Goal: Transaction & Acquisition: Book appointment/travel/reservation

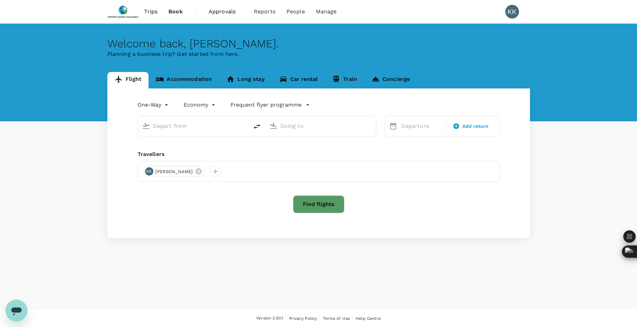
type input "roundtrip"
type input "Singapore Changi (SIN)"
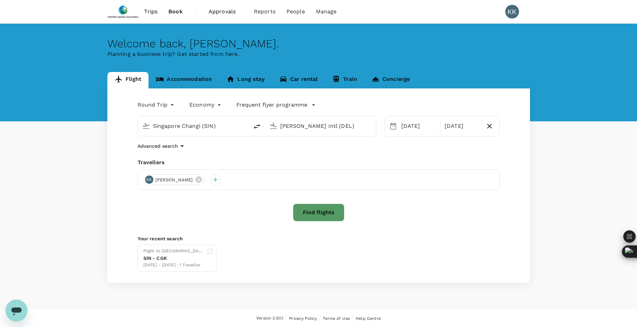
click at [313, 128] on input "[PERSON_NAME] Intl (DEL)" at bounding box center [320, 126] width 81 height 11
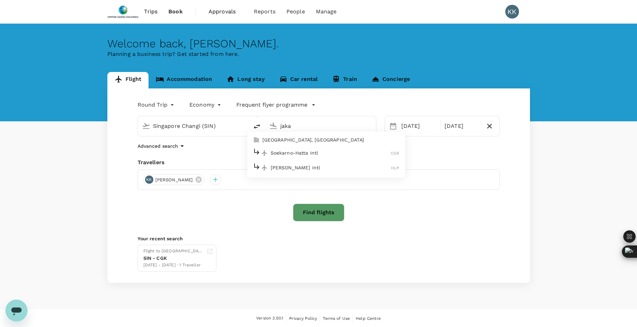
click at [320, 152] on p "Soekarno-Hatta Intl" at bounding box center [331, 152] width 120 height 7
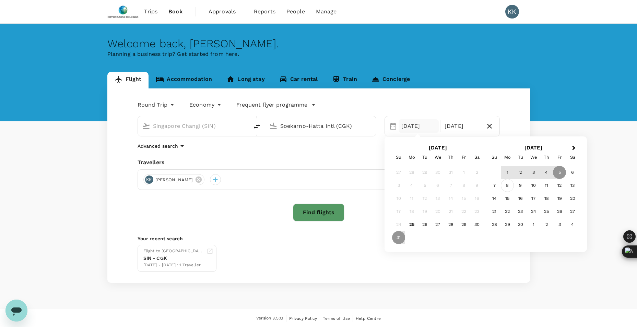
type input "Soekarno-Hatta Intl (CGK)"
click at [508, 186] on div "8" at bounding box center [507, 185] width 13 height 13
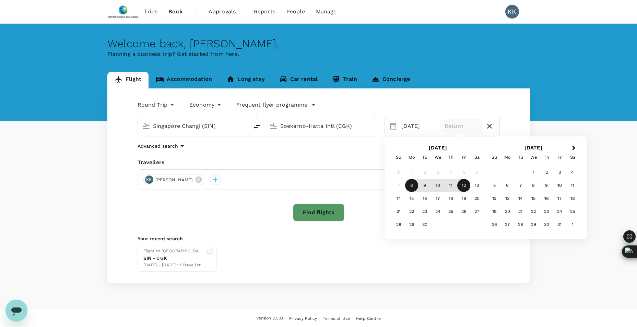
click at [464, 187] on div "12" at bounding box center [463, 185] width 13 height 13
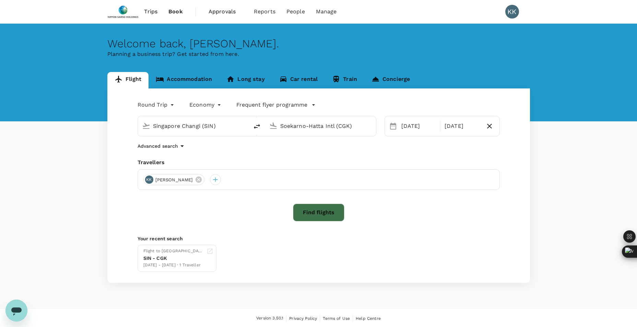
click at [305, 209] on button "Find flights" at bounding box center [318, 213] width 51 height 18
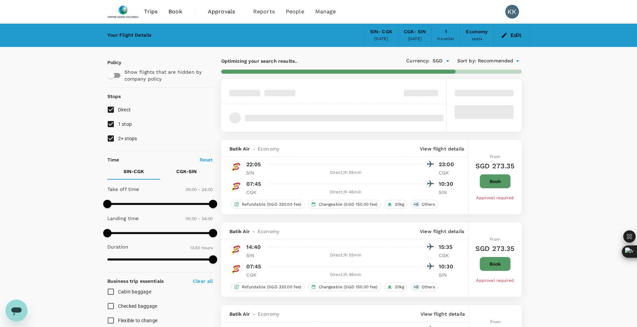
type input "830"
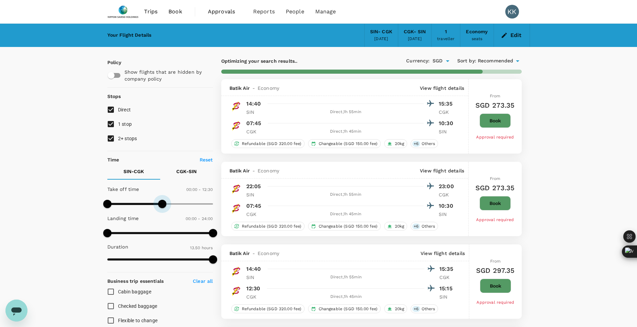
click at [161, 202] on span at bounding box center [160, 204] width 106 height 10
type input "720"
click at [159, 201] on span at bounding box center [160, 204] width 8 height 8
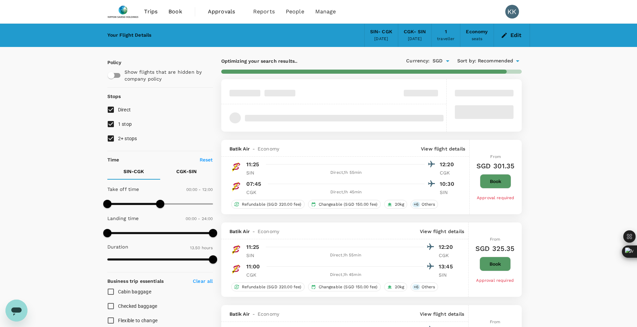
click at [111, 127] on input "1 stop" at bounding box center [111, 124] width 14 height 14
checkbox input "false"
click at [115, 148] on div "Policy Show flights that are hidden by company policy Stops Direct 1 stop 2+ st…" at bounding box center [160, 298] width 106 height 478
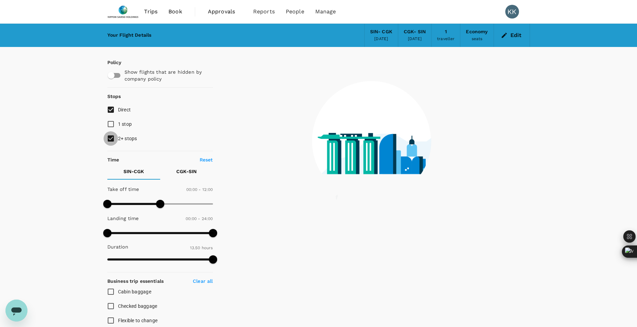
click at [109, 136] on input "2+ stops" at bounding box center [111, 138] width 14 height 14
checkbox input "false"
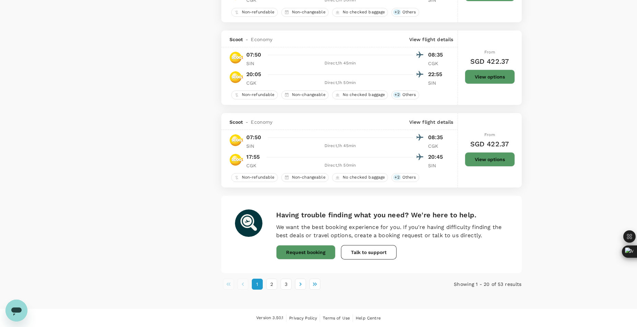
scroll to position [1605, 0]
click at [298, 284] on icon "Go to next page" at bounding box center [300, 283] width 7 height 7
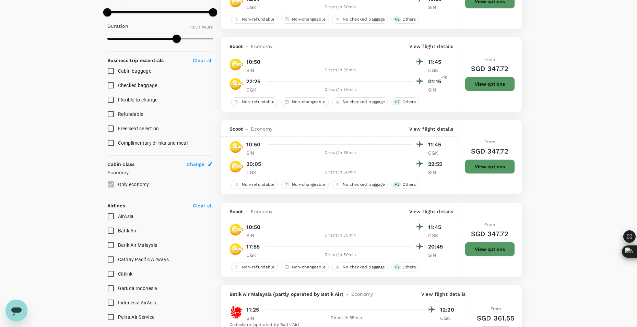
scroll to position [343, 0]
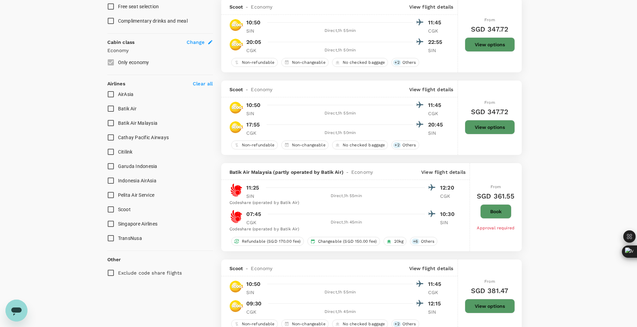
click at [156, 225] on span "Singapore Airlines" at bounding box center [138, 223] width 40 height 5
click at [118, 225] on input "Singapore Airlines" at bounding box center [111, 224] width 14 height 14
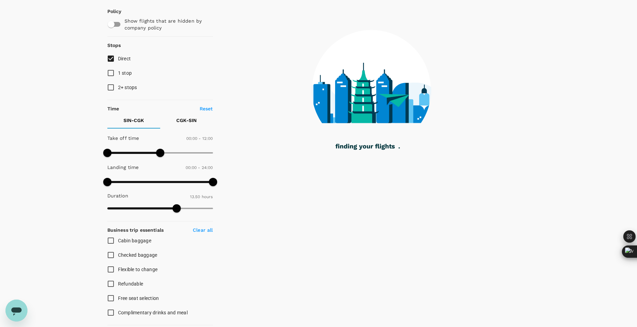
checkbox input "false"
checkbox input "true"
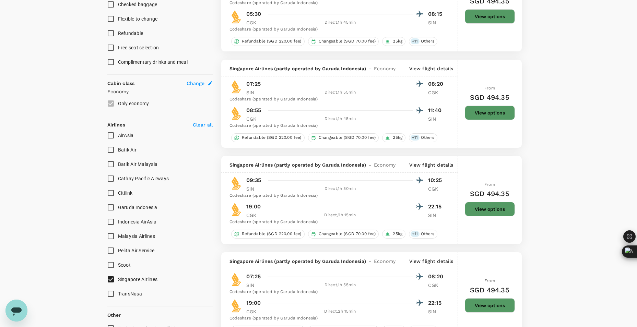
scroll to position [343, 0]
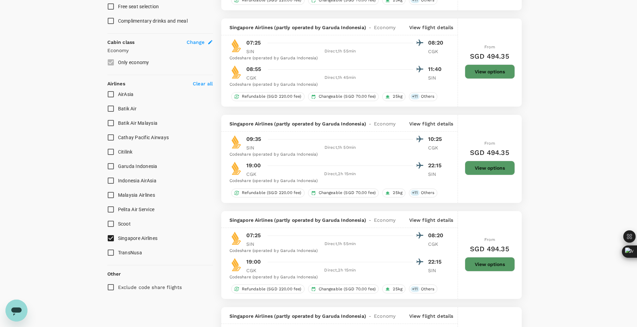
click at [112, 228] on input "Scoot" at bounding box center [111, 224] width 14 height 14
checkbox input "true"
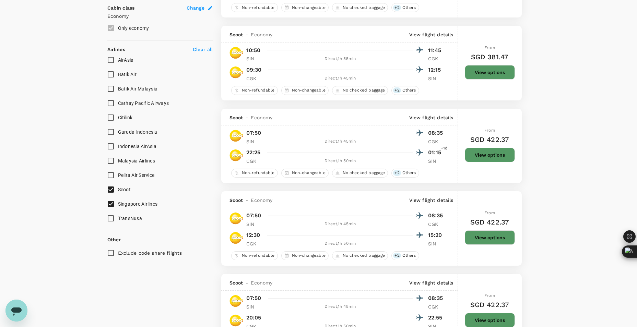
scroll to position [411, 0]
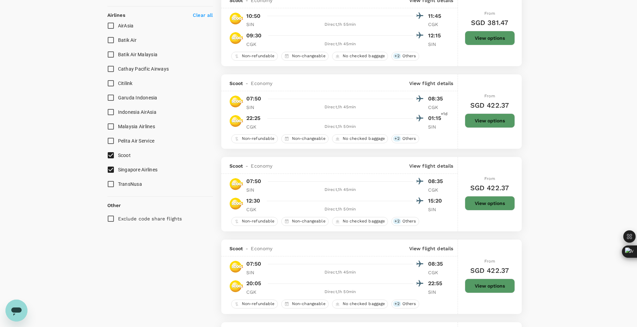
click at [137, 97] on span "Garuda Indonesia" at bounding box center [137, 97] width 39 height 5
click at [118, 97] on input "Garuda Indonesia" at bounding box center [111, 98] width 14 height 14
checkbox input "true"
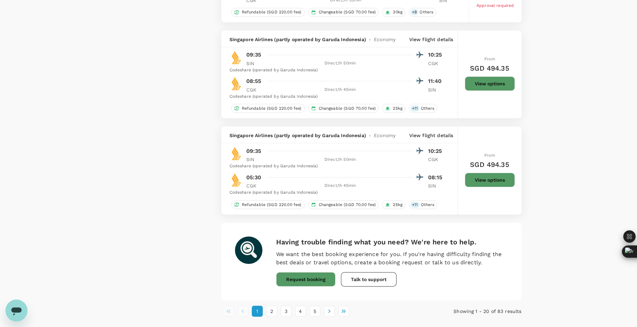
scroll to position [1557, 0]
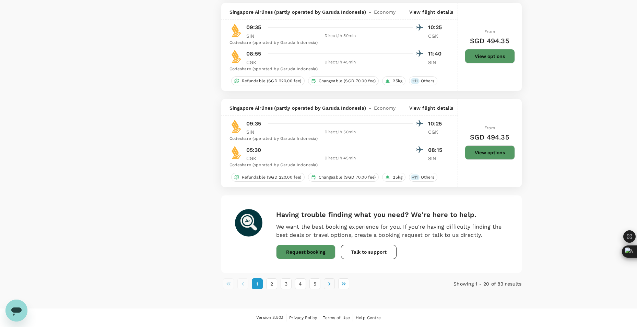
click at [331, 284] on icon "Go to next page" at bounding box center [329, 283] width 7 height 7
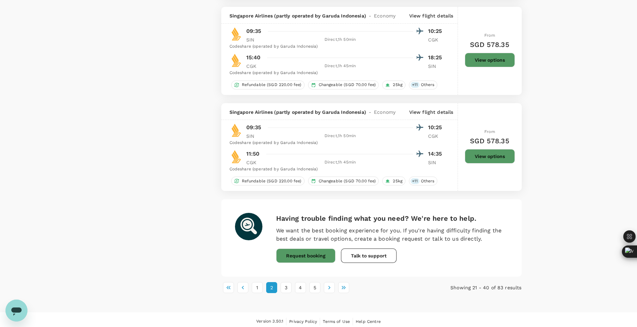
scroll to position [1694, 0]
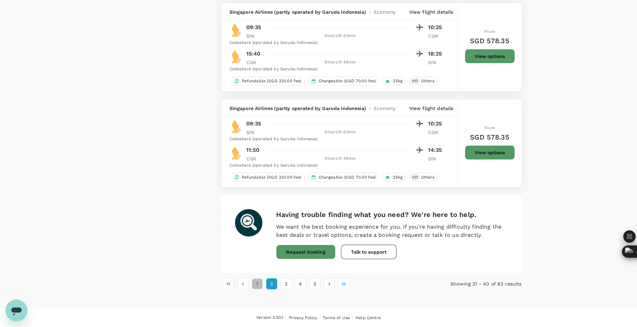
click at [256, 285] on button "1" at bounding box center [257, 283] width 11 height 11
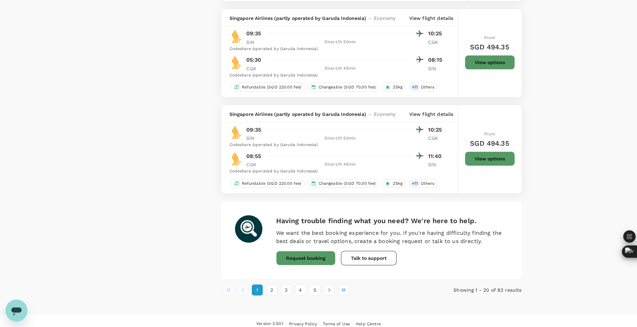
scroll to position [1557, 0]
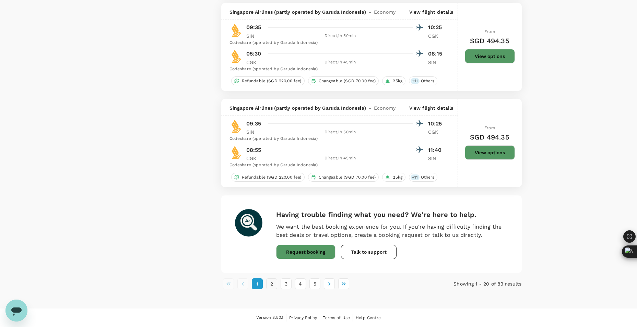
click at [271, 286] on button "2" at bounding box center [271, 283] width 11 height 11
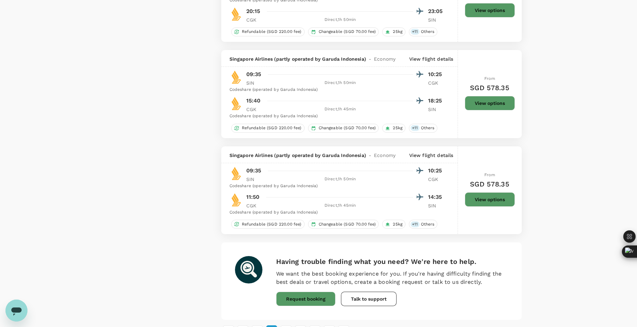
scroll to position [1694, 0]
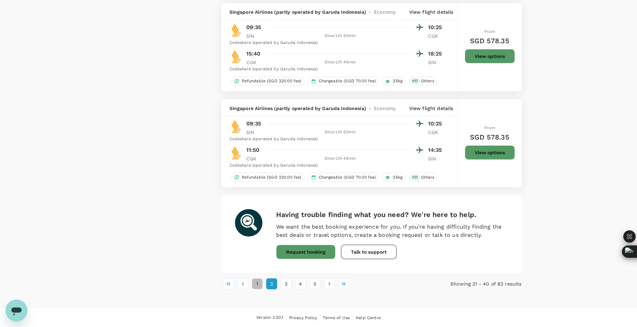
click at [259, 283] on button "1" at bounding box center [257, 283] width 11 height 11
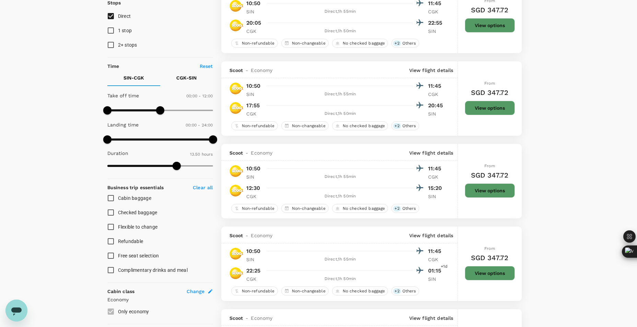
scroll to position [69, 0]
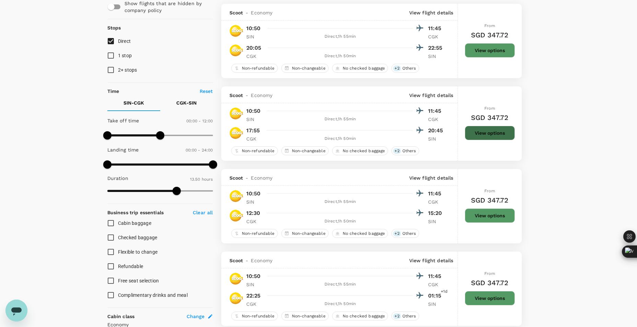
click at [483, 128] on button "View options" at bounding box center [490, 133] width 50 height 14
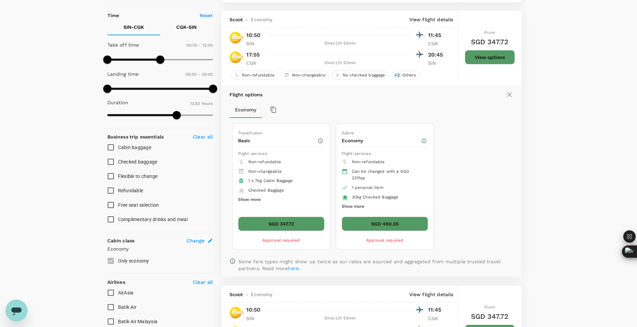
scroll to position [155, 0]
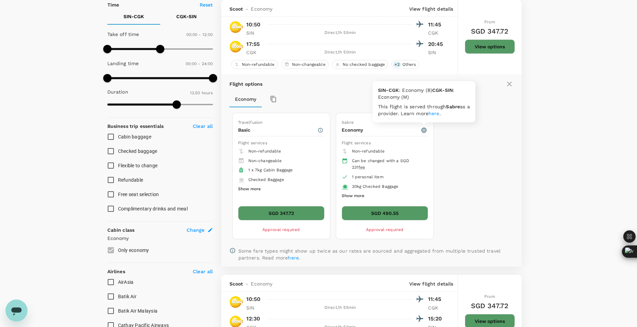
click at [425, 129] on icon "button" at bounding box center [423, 130] width 5 height 5
click at [359, 197] on button "Show more" at bounding box center [353, 196] width 23 height 9
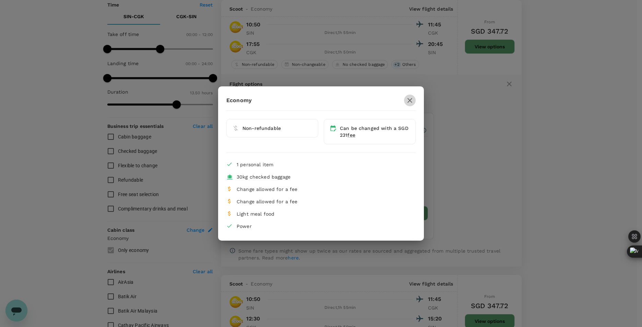
click at [407, 102] on icon "button" at bounding box center [410, 100] width 8 height 8
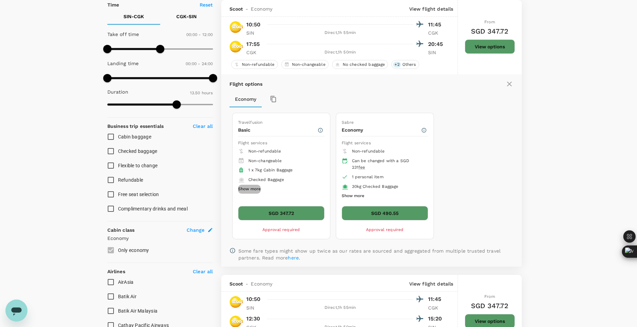
click at [253, 192] on button "Show more" at bounding box center [249, 189] width 23 height 9
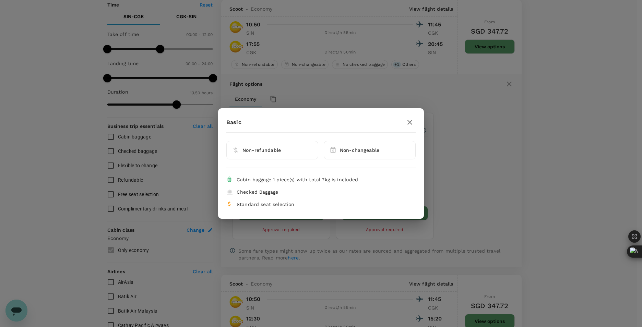
click at [405, 125] on button "button" at bounding box center [410, 123] width 12 height 12
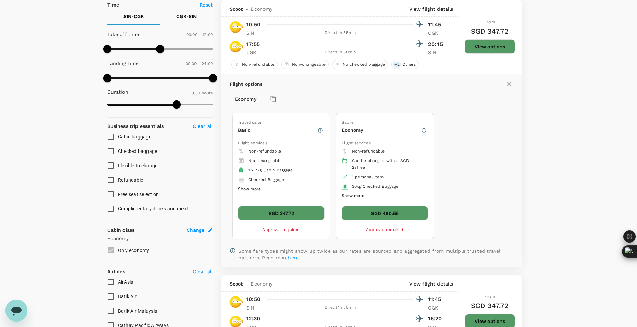
click at [480, 163] on div "Travelfusion Basic Flight services Non-refundable Non-changeable 1 x 7kg Cabin …" at bounding box center [369, 176] width 280 height 132
click at [511, 86] on icon at bounding box center [509, 84] width 5 height 5
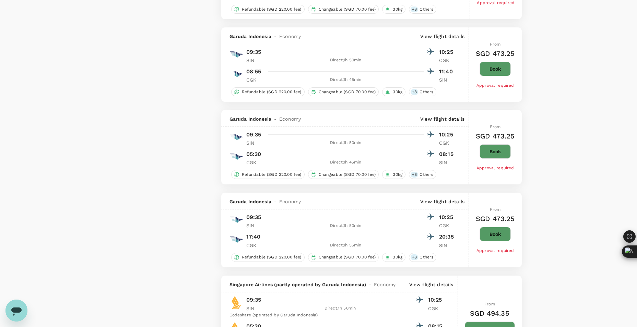
scroll to position [1287, 0]
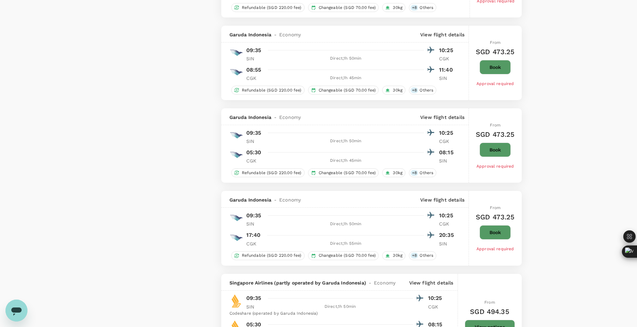
click at [337, 237] on div at bounding box center [349, 235] width 170 height 10
click at [499, 248] on span "Approval required" at bounding box center [495, 249] width 38 height 5
click at [419, 254] on span "Others" at bounding box center [426, 256] width 19 height 6
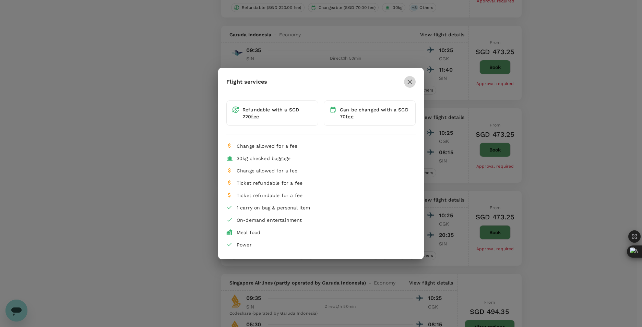
click at [410, 82] on icon "button" at bounding box center [409, 82] width 5 height 5
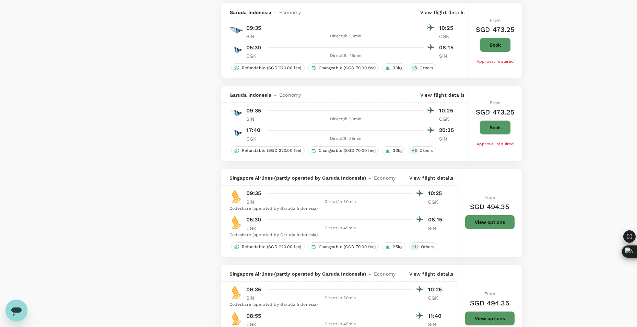
scroll to position [1389, 0]
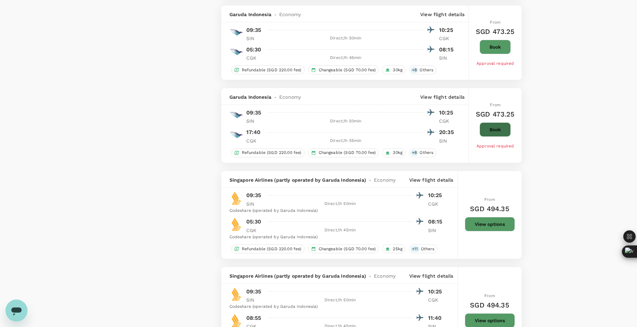
click at [487, 127] on button "Book" at bounding box center [494, 129] width 31 height 14
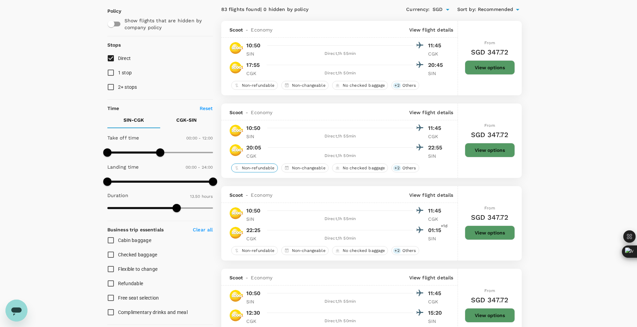
scroll to position [34, 0]
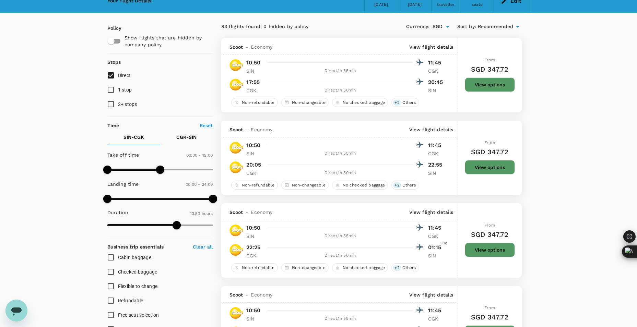
click at [505, 77] on button "View options" at bounding box center [490, 84] width 50 height 14
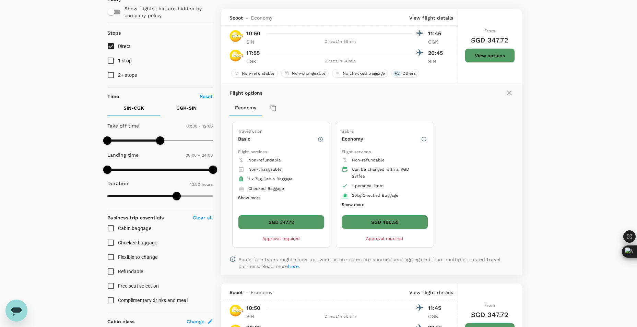
scroll to position [72, 0]
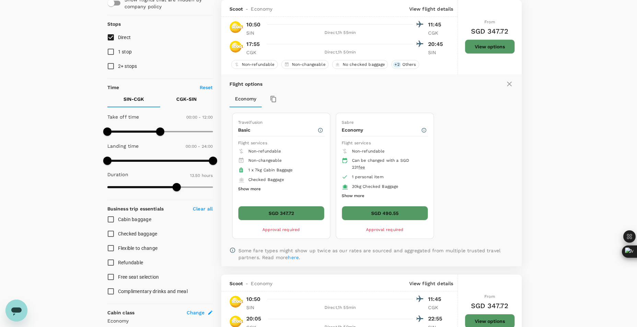
click at [507, 83] on icon at bounding box center [509, 84] width 8 height 8
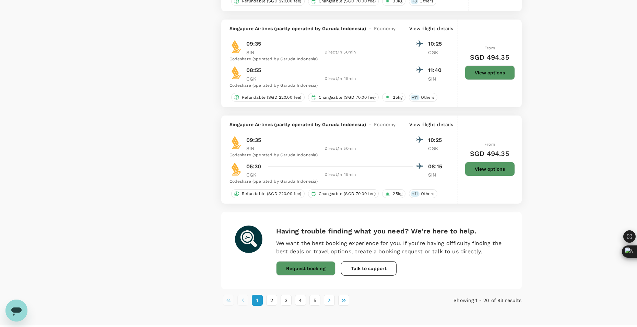
scroll to position [1557, 0]
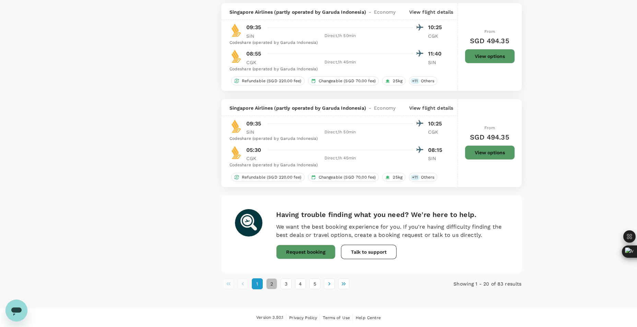
click at [270, 289] on button "2" at bounding box center [271, 283] width 11 height 11
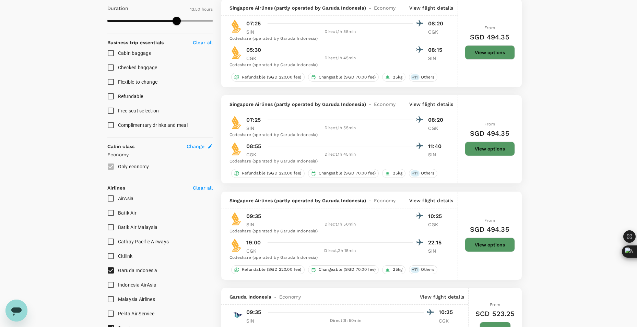
scroll to position [240, 0]
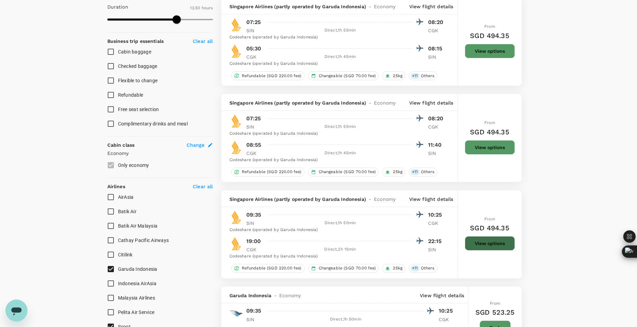
click at [480, 240] on button "View options" at bounding box center [490, 243] width 50 height 14
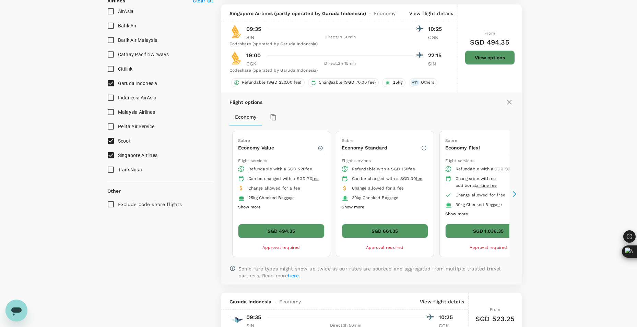
scroll to position [430, 0]
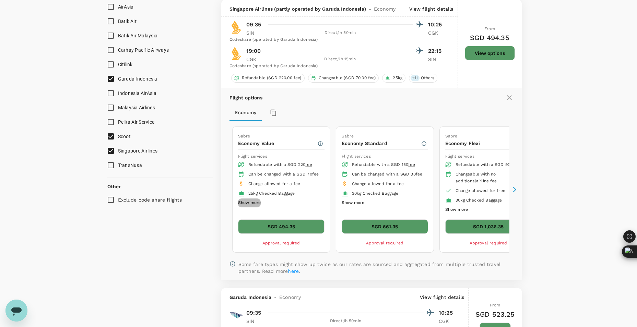
click at [252, 207] on button "Show more" at bounding box center [249, 203] width 23 height 9
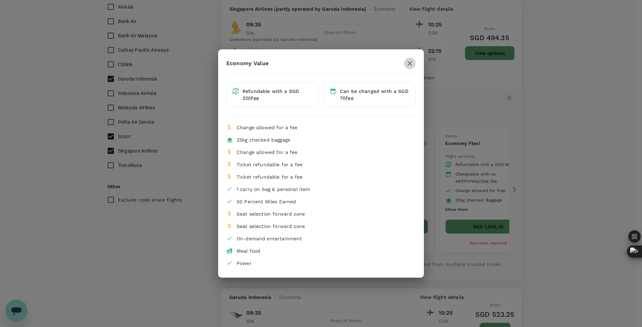
click at [410, 68] on button "button" at bounding box center [410, 64] width 12 height 12
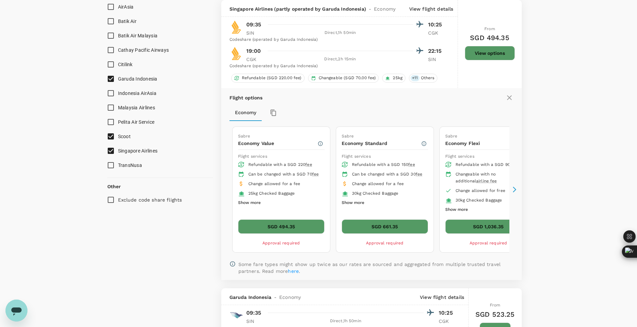
click at [505, 98] on icon at bounding box center [509, 98] width 8 height 8
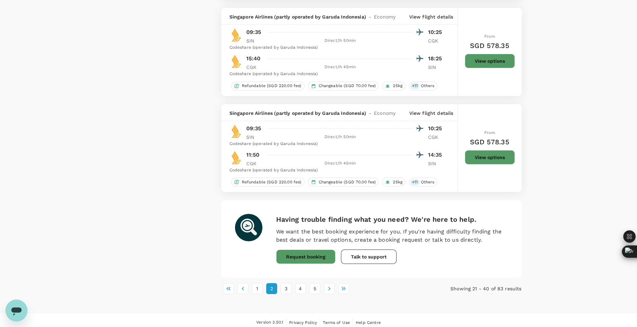
scroll to position [1694, 0]
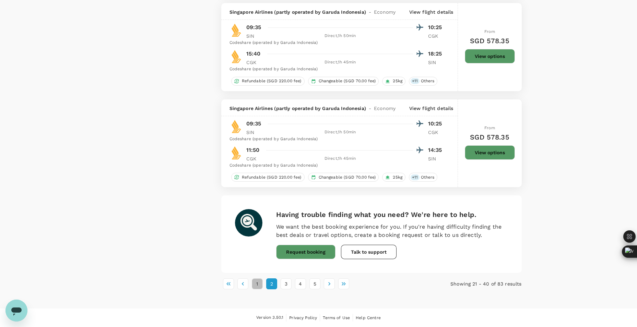
click at [260, 279] on button "1" at bounding box center [257, 283] width 11 height 11
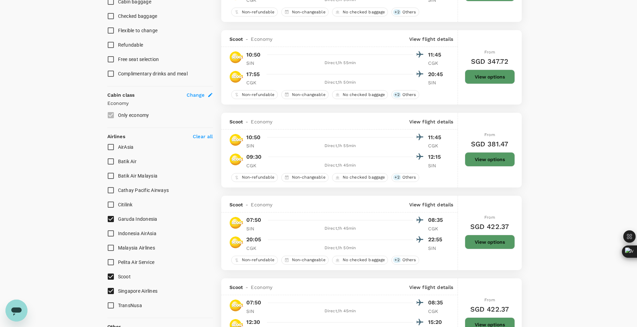
scroll to position [274, 0]
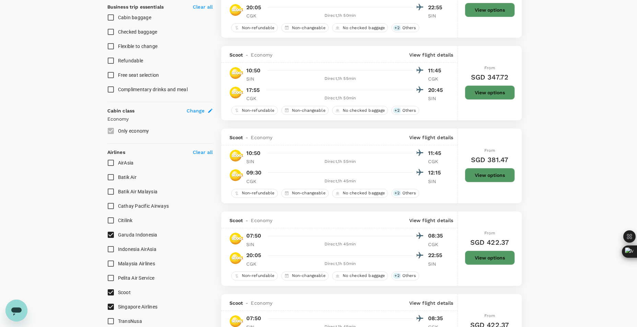
click at [208, 152] on p "Clear all" at bounding box center [203, 152] width 20 height 7
checkbox input "false"
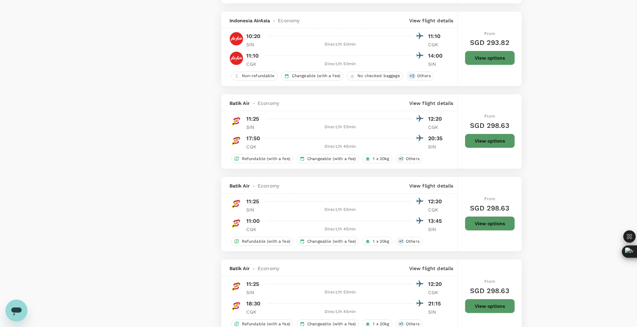
scroll to position [926, 0]
click at [410, 161] on div "+ 1 Others" at bounding box center [409, 158] width 27 height 9
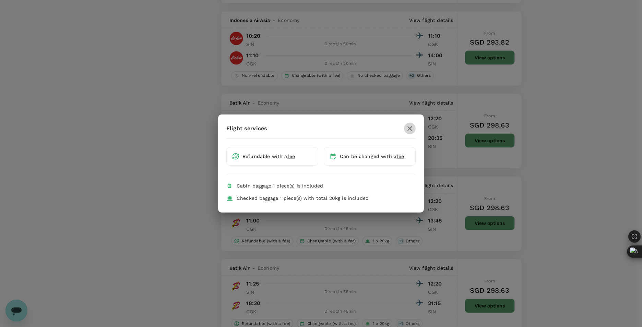
click at [408, 130] on icon "button" at bounding box center [410, 128] width 8 height 8
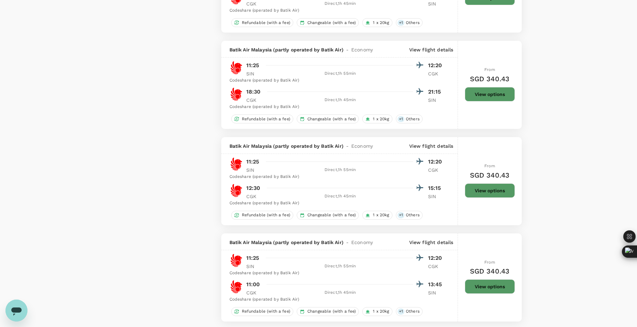
scroll to position [1509, 0]
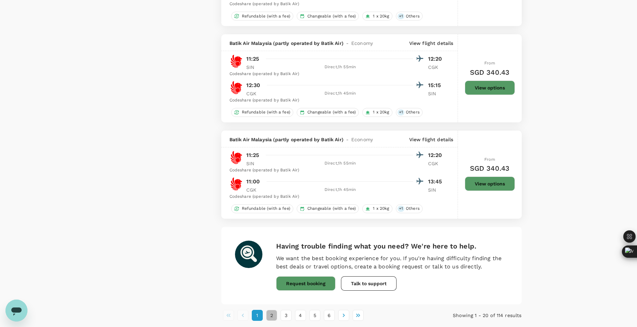
click at [272, 316] on button "2" at bounding box center [271, 315] width 11 height 11
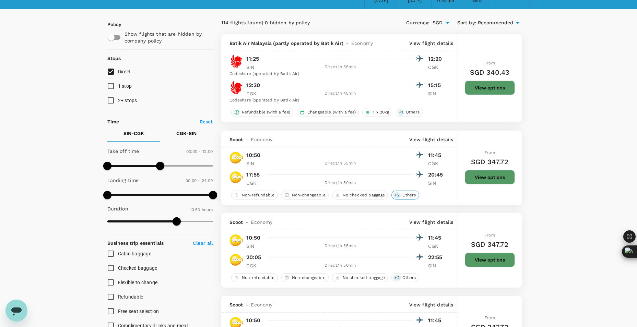
scroll to position [0, 0]
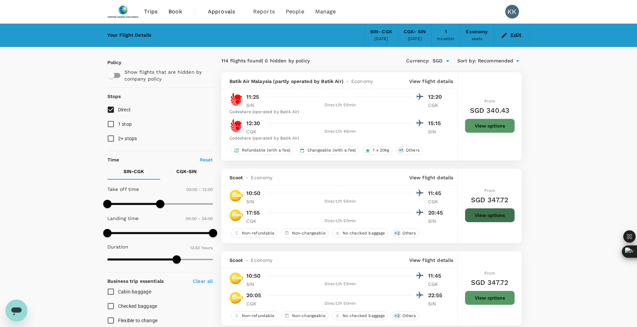
click at [477, 213] on button "View options" at bounding box center [490, 215] width 50 height 14
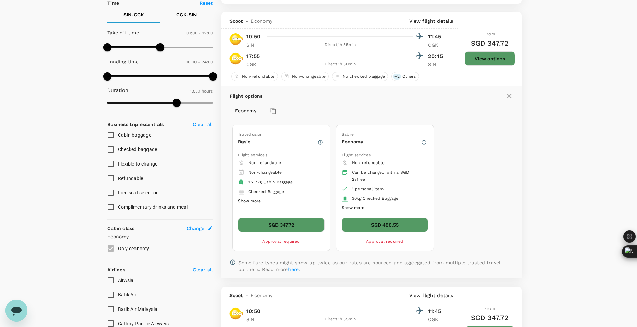
scroll to position [169, 0]
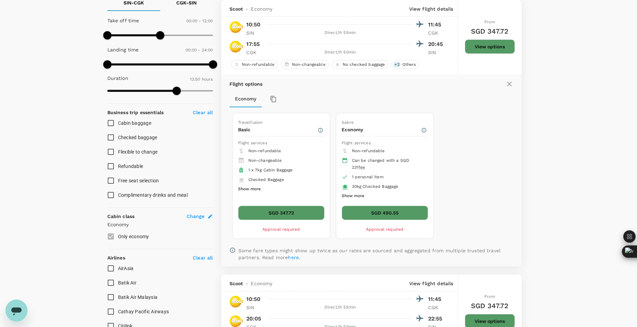
click at [245, 187] on button "Show more" at bounding box center [249, 189] width 23 height 9
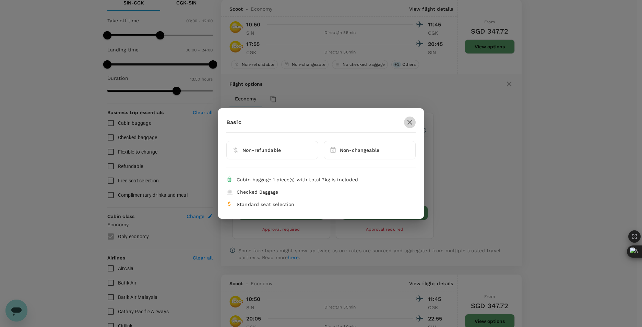
click at [415, 124] on button "button" at bounding box center [410, 123] width 12 height 12
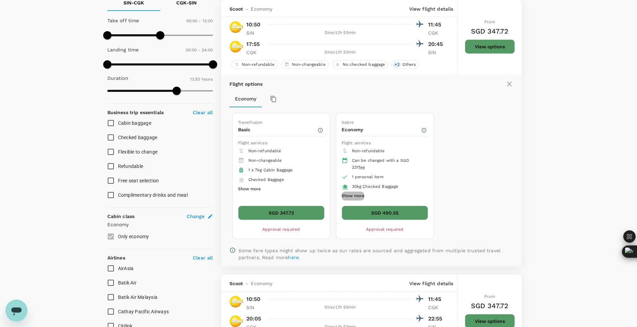
click at [349, 196] on button "Show more" at bounding box center [353, 196] width 23 height 9
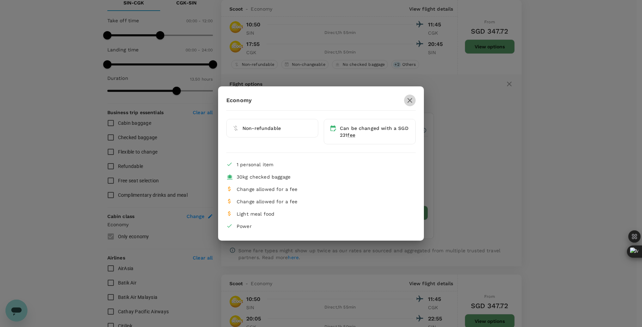
click at [406, 103] on button "button" at bounding box center [410, 101] width 12 height 12
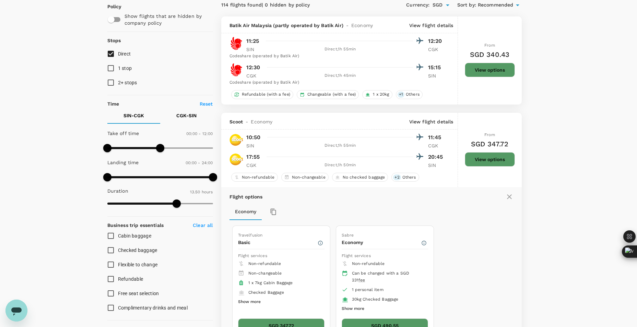
scroll to position [0, 0]
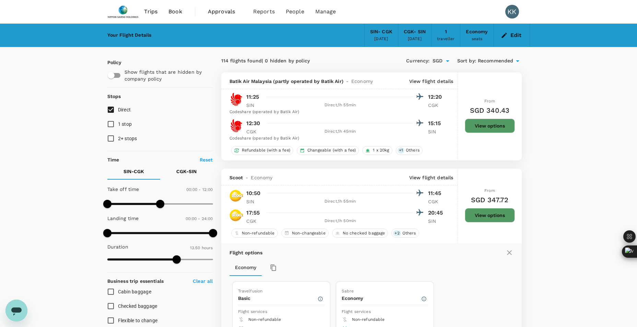
click at [136, 9] on img at bounding box center [123, 11] width 32 height 15
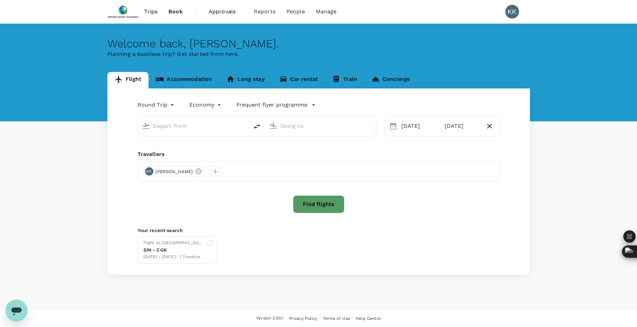
click at [125, 13] on img at bounding box center [123, 11] width 32 height 15
type input "Singapore Changi (SIN)"
type input "Soekarno-Hatta Intl (CGK)"
type input "Singapore Changi (SIN)"
type input "Soekarno-Hatta Intl (CGK)"
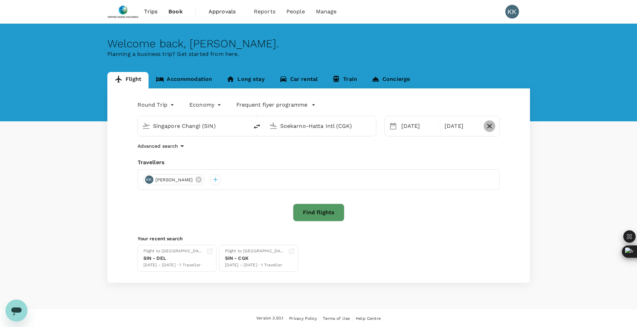
click at [492, 126] on icon "button" at bounding box center [489, 126] width 8 height 8
type input "oneway"
click at [148, 106] on body "Trips Book Approvals 0 Reports People Manage KK Welcome back , Kazuki . Plannin…" at bounding box center [318, 164] width 637 height 328
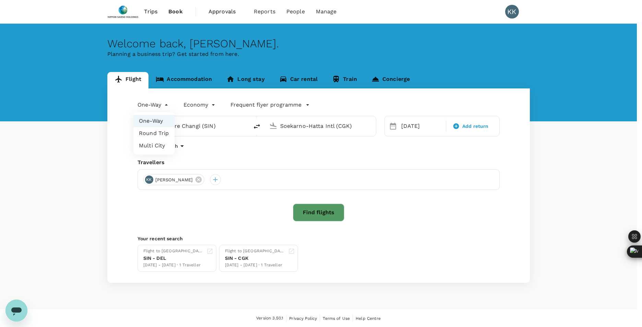
click at [148, 119] on li "One-Way" at bounding box center [153, 121] width 41 height 12
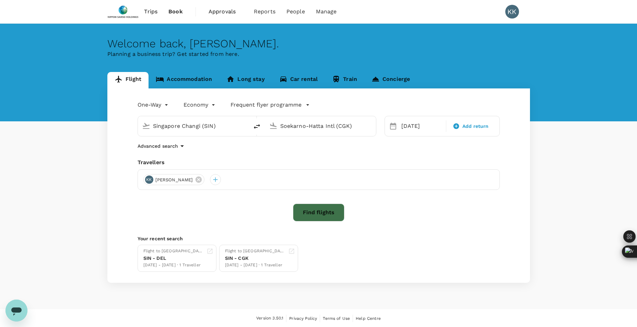
click at [298, 208] on button "Find flights" at bounding box center [318, 213] width 51 height 18
click at [298, 208] on div at bounding box center [318, 213] width 362 height 19
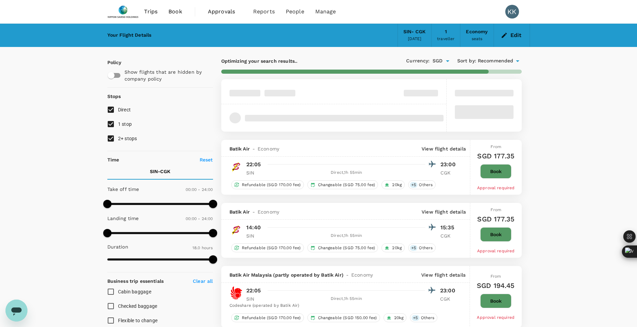
type input "720"
click at [159, 206] on span at bounding box center [160, 204] width 106 height 10
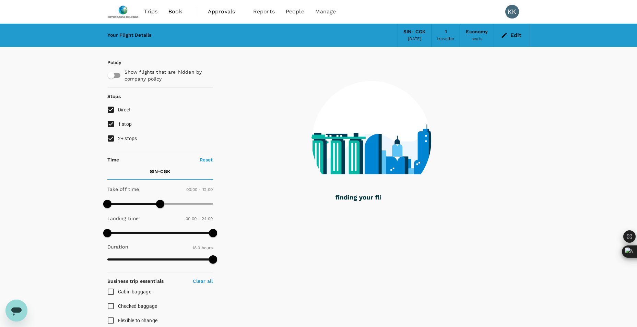
click at [110, 126] on input "1 stop" at bounding box center [111, 124] width 14 height 14
checkbox input "false"
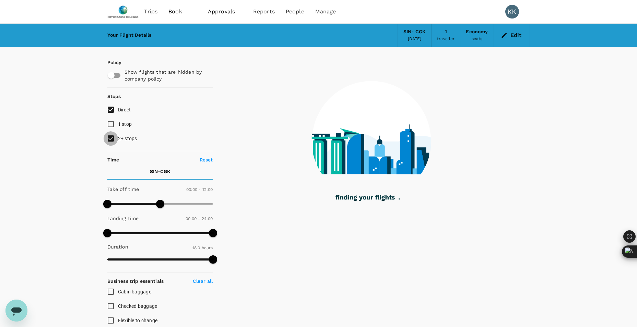
click at [109, 137] on input "2+ stops" at bounding box center [111, 138] width 14 height 14
checkbox input "false"
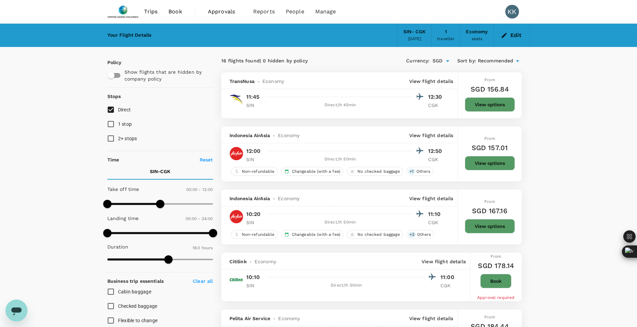
click at [128, 20] on link at bounding box center [123, 11] width 32 height 23
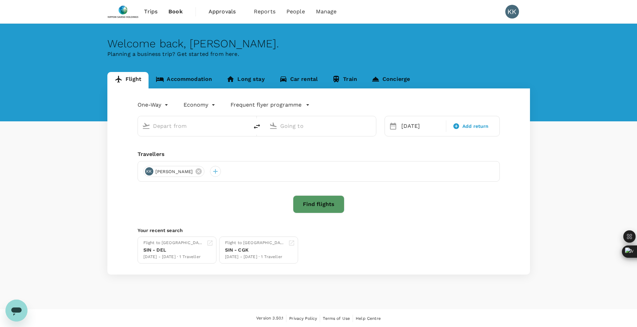
type input "Singapore Changi (SIN)"
type input "Soekarno-Hatta Intl (CGK)"
type input "Singapore Changi (SIN)"
type input "Soekarno-Hatta Intl (CGK)"
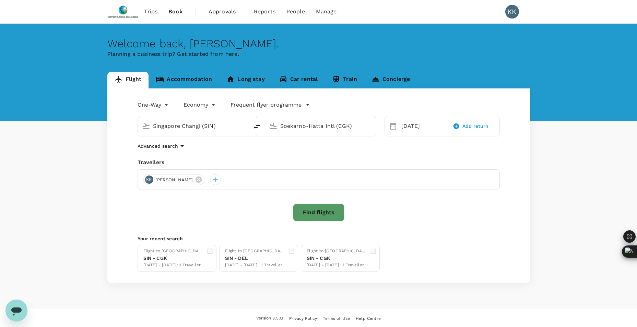
click at [260, 125] on icon "delete" at bounding box center [257, 126] width 8 height 8
type input "Soekarno-Hatta Intl (CGK)"
type input "Singapore Changi (SIN)"
click at [405, 128] on div "[DATE]" at bounding box center [421, 126] width 46 height 14
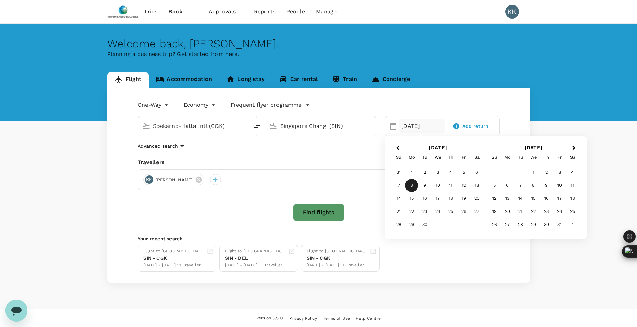
click at [464, 188] on div "12" at bounding box center [463, 185] width 13 height 13
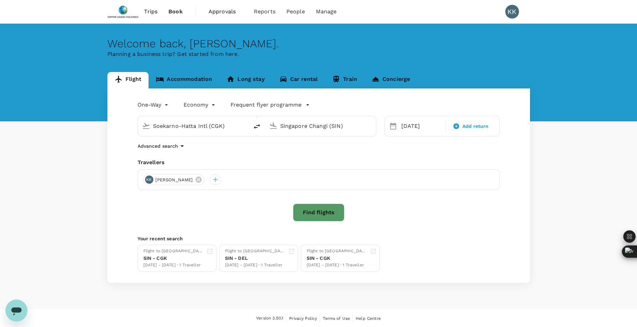
click at [318, 217] on button "Find flights" at bounding box center [318, 213] width 51 height 18
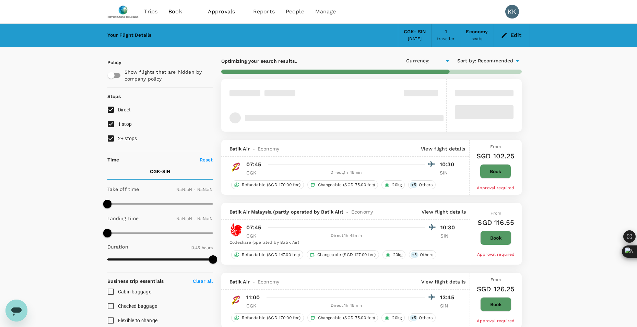
type input "SGD"
type input "1440"
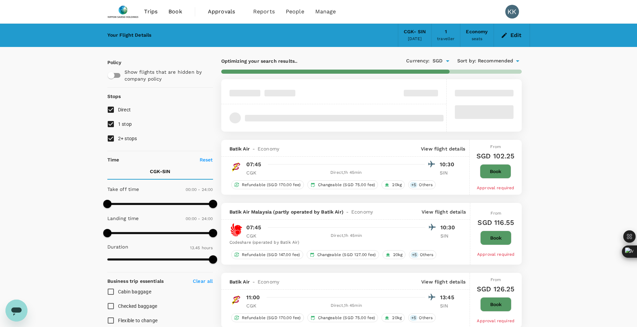
type input "1010"
click at [131, 127] on label "1 stop" at bounding box center [156, 124] width 104 height 14
click at [118, 127] on input "1 stop" at bounding box center [111, 124] width 14 height 14
checkbox input "false"
click at [128, 140] on span "2+ stops" at bounding box center [127, 138] width 19 height 5
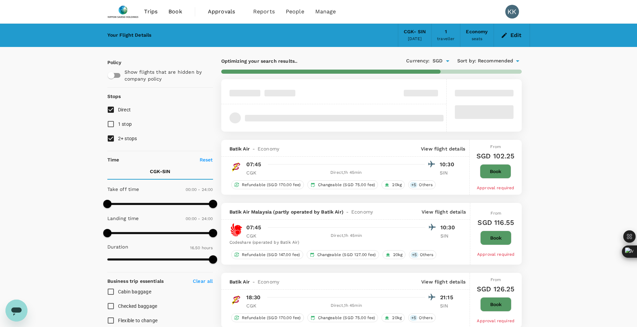
click at [118, 140] on input "2+ stops" at bounding box center [111, 138] width 14 height 14
checkbox input "false"
click at [158, 208] on span at bounding box center [160, 204] width 106 height 10
type input "750"
drag, startPoint x: 159, startPoint y: 208, endPoint x: 163, endPoint y: 207, distance: 4.5
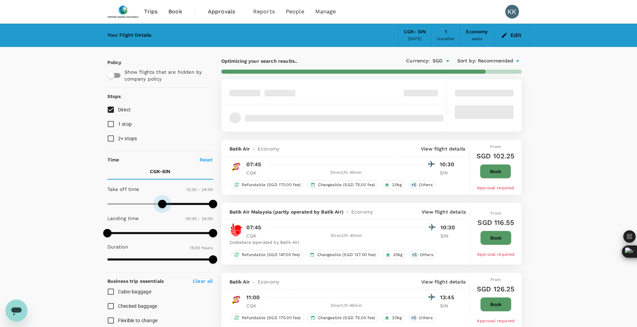
click at [163, 207] on span at bounding box center [162, 204] width 8 height 8
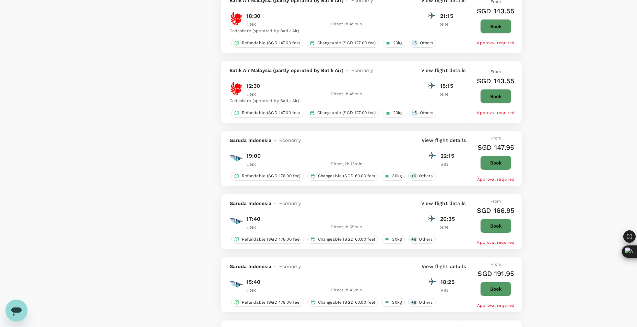
scroll to position [926, 0]
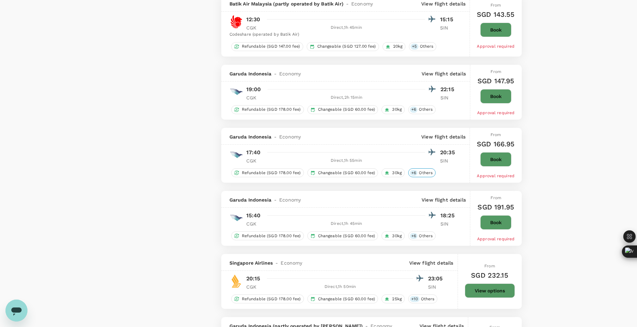
click at [420, 171] on span "Others" at bounding box center [425, 173] width 19 height 6
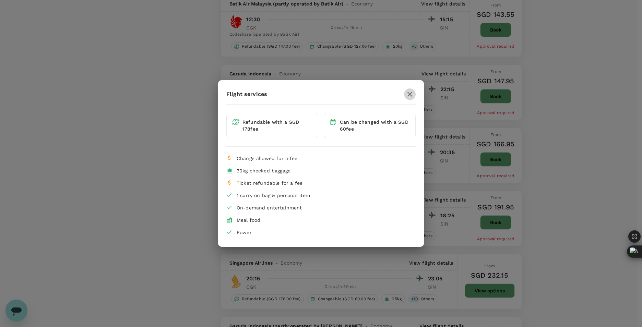
click at [411, 94] on icon "button" at bounding box center [410, 94] width 8 height 8
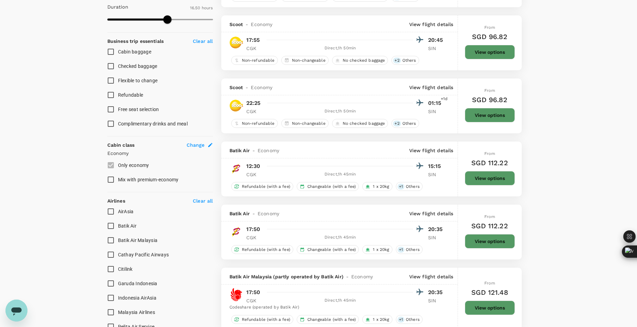
scroll to position [103, 0]
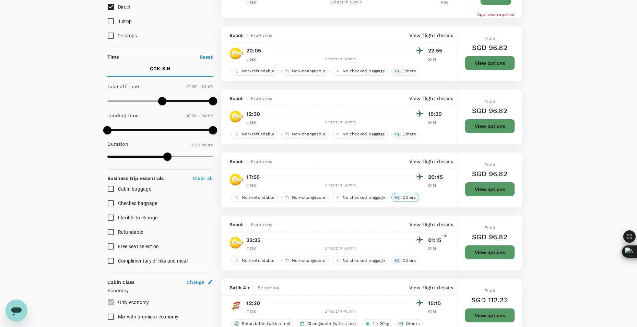
click at [415, 198] on span "Others" at bounding box center [408, 198] width 19 height 6
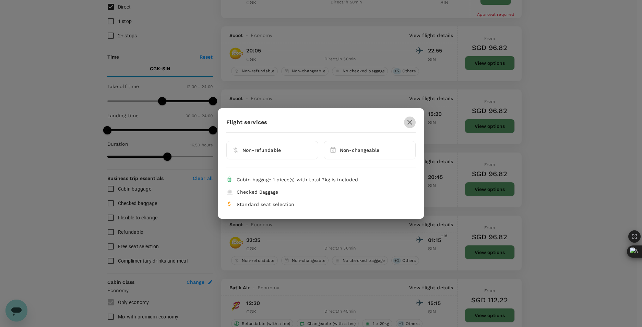
click at [408, 124] on icon "button" at bounding box center [410, 122] width 8 height 8
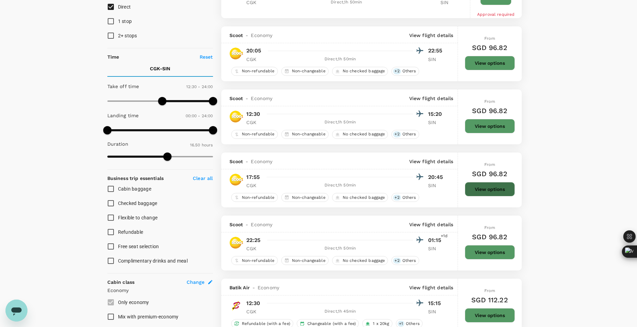
click at [479, 188] on button "View options" at bounding box center [490, 189] width 50 height 14
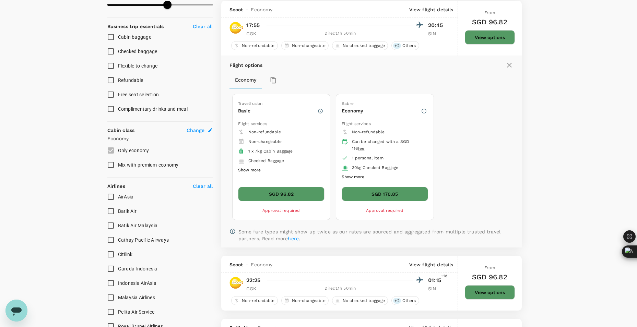
scroll to position [255, 0]
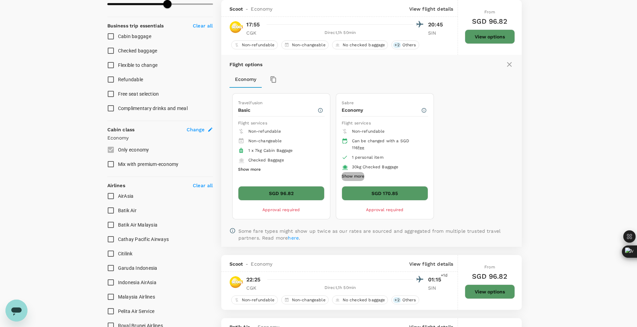
click at [357, 177] on button "Show more" at bounding box center [353, 176] width 23 height 9
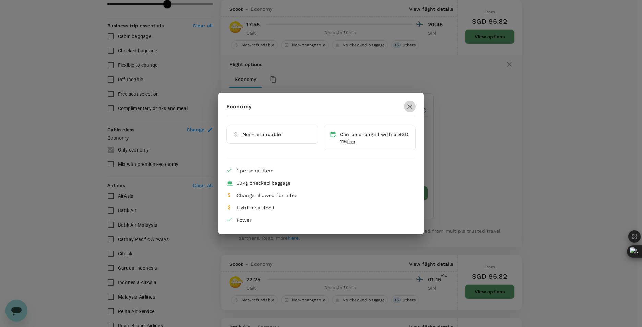
click at [412, 106] on icon "button" at bounding box center [410, 107] width 8 height 8
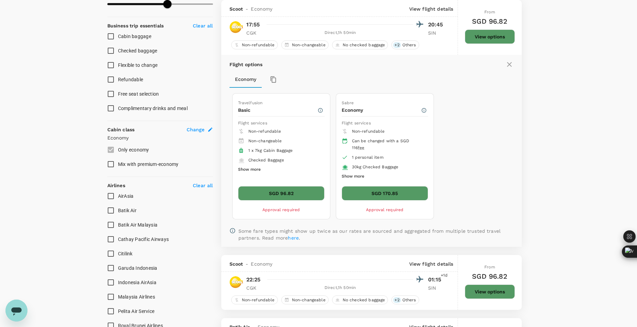
click at [498, 122] on div "Travelfusion Basic Flight services Non-refundable Non-changeable 1 x 7kg Cabin …" at bounding box center [369, 157] width 280 height 132
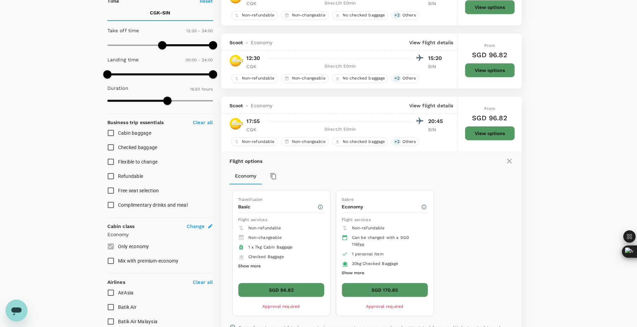
scroll to position [153, 0]
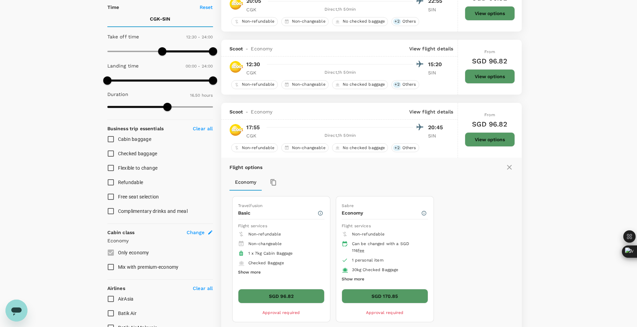
click at [508, 165] on icon at bounding box center [509, 167] width 8 height 8
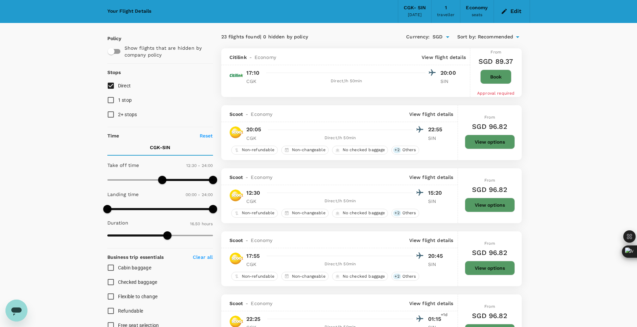
scroll to position [0, 0]
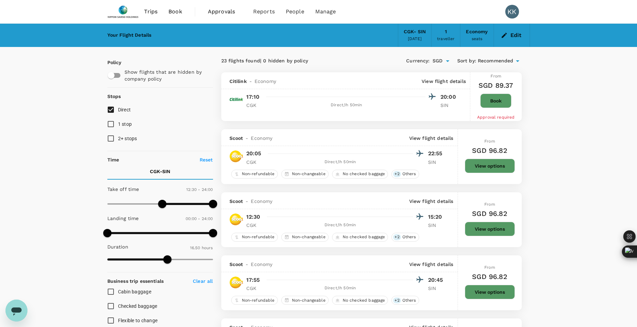
click at [121, 9] on img at bounding box center [123, 11] width 32 height 15
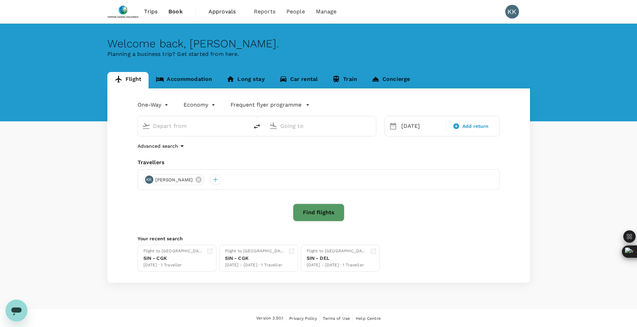
type input "Soekarno-Hatta Intl (CGK)"
type input "Singapore Changi (SIN)"
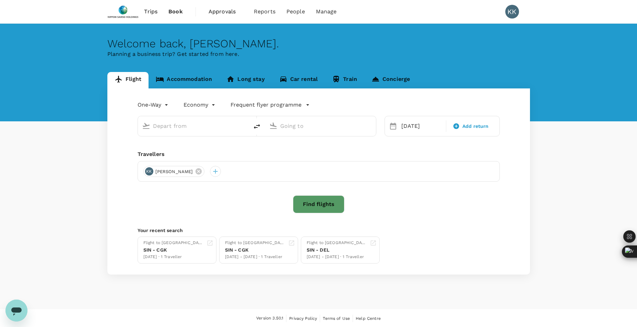
type input "Soekarno-Hatta Intl (CGK)"
type input "Singapore Changi (SIN)"
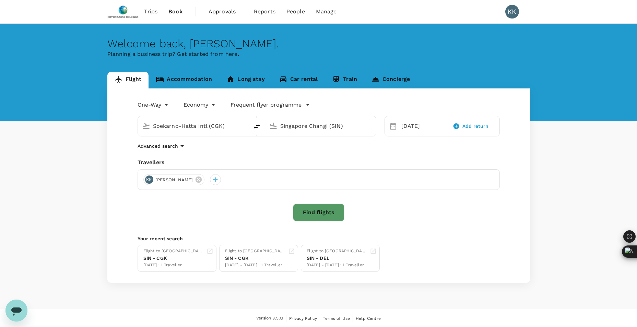
click at [258, 125] on icon "delete" at bounding box center [257, 126] width 6 height 5
type input "Singapore Changi (SIN)"
type input "Soekarno-Hatta Intl (CGK)"
click at [414, 131] on div "[DATE]" at bounding box center [421, 126] width 46 height 14
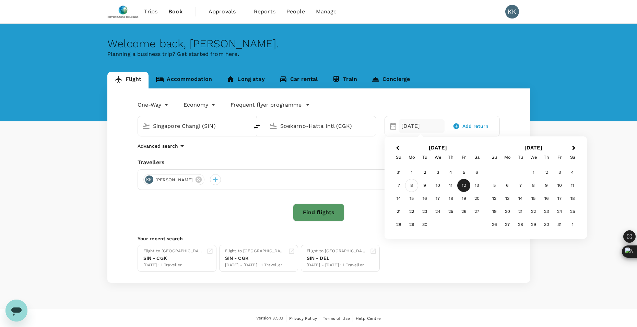
click at [413, 187] on div "8" at bounding box center [411, 185] width 13 height 13
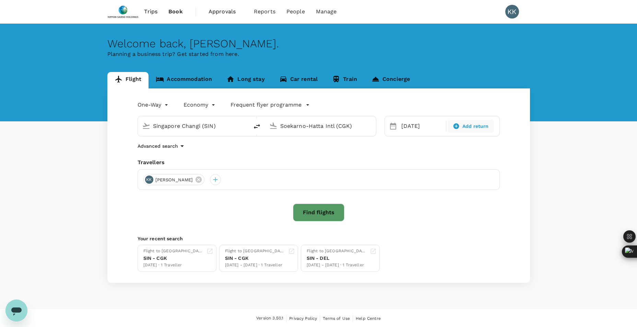
click at [465, 132] on div "Add return" at bounding box center [470, 126] width 46 height 13
type input "roundtrip"
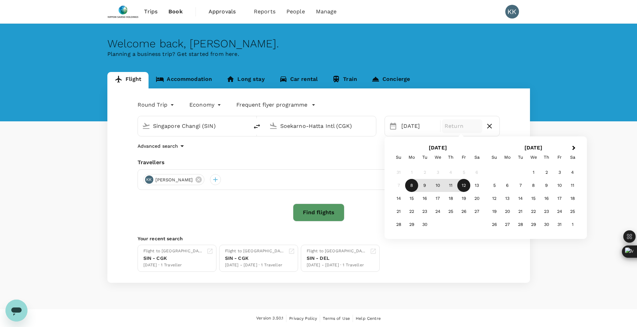
click at [463, 182] on div "12" at bounding box center [463, 185] width 13 height 13
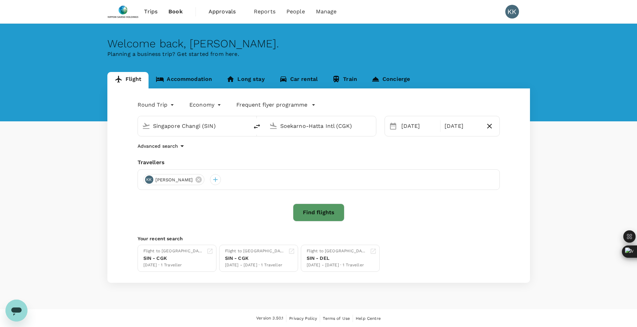
click at [489, 154] on div "Round Trip roundtrip Economy economy Frequent flyer programme Singapore Changi …" at bounding box center [318, 185] width 422 height 194
click at [323, 206] on button "Find flights" at bounding box center [318, 213] width 51 height 18
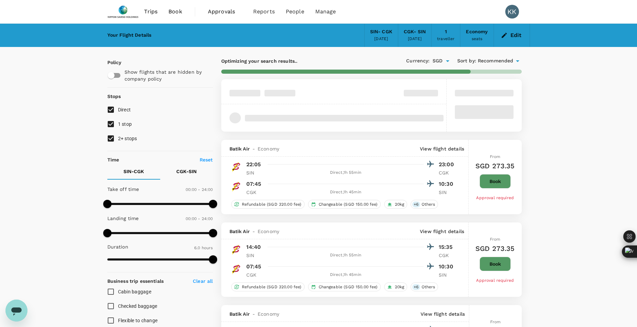
click at [108, 123] on input "1 stop" at bounding box center [111, 124] width 14 height 14
checkbox input "false"
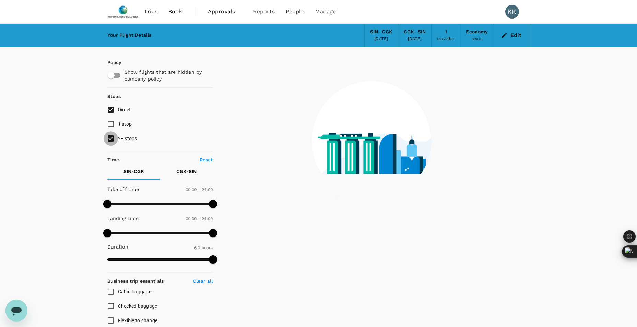
click at [111, 140] on input "2+ stops" at bounding box center [111, 138] width 14 height 14
checkbox input "false"
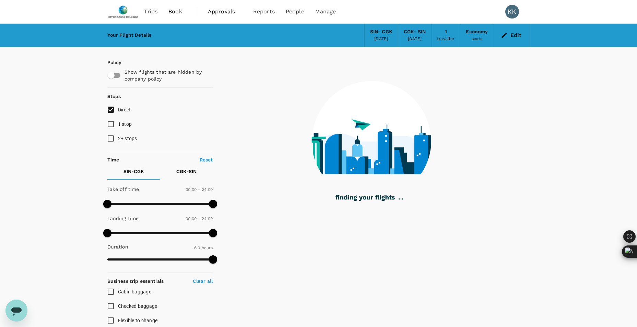
type input "585"
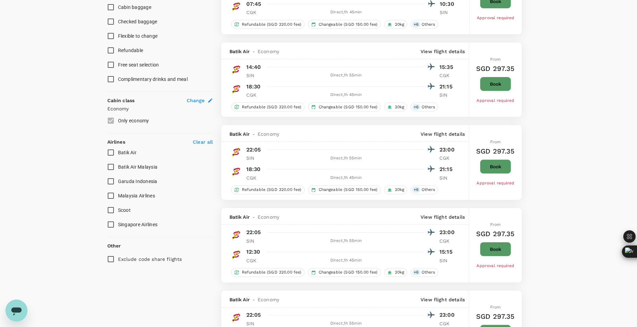
scroll to position [120, 0]
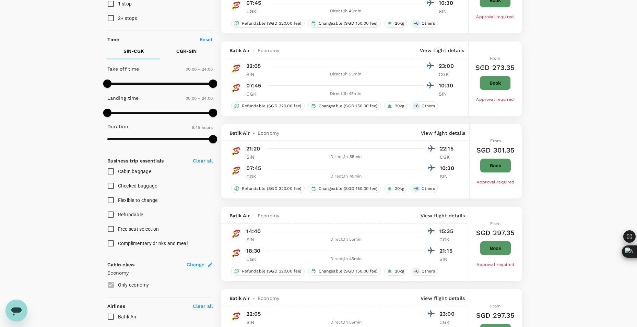
type input "720"
click at [159, 83] on span at bounding box center [160, 84] width 106 height 2
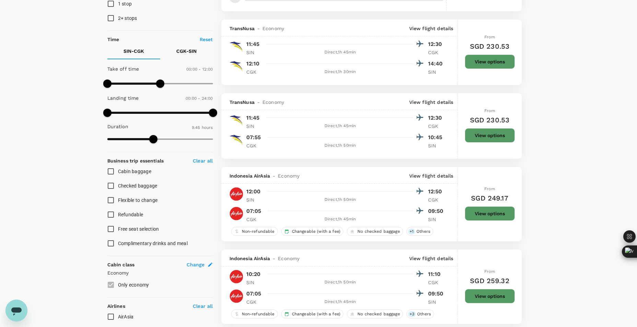
type input "SGD"
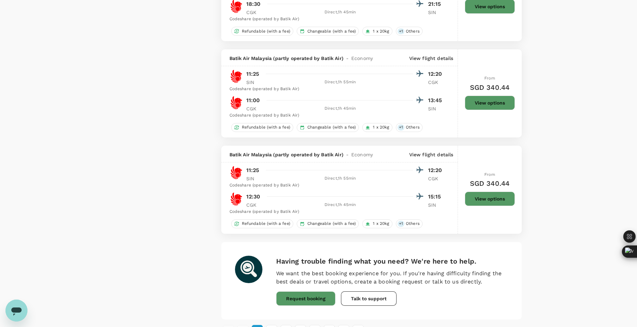
scroll to position [1540, 0]
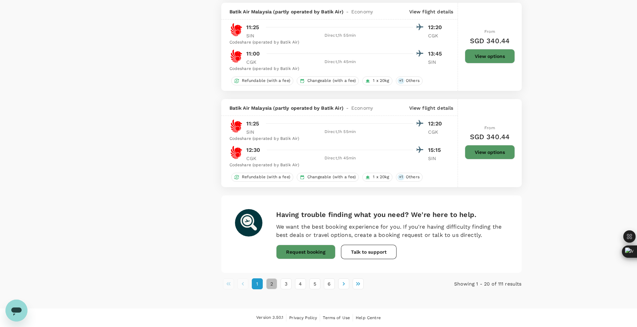
click at [269, 287] on button "2" at bounding box center [271, 283] width 11 height 11
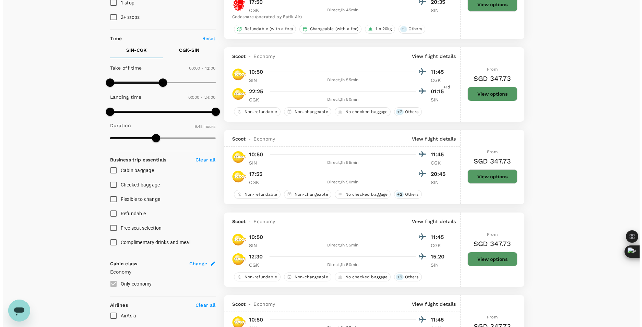
scroll to position [137, 0]
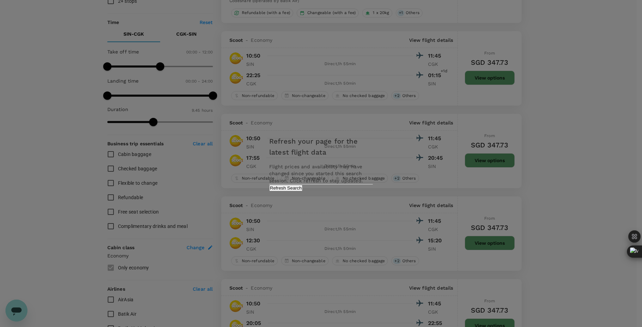
click at [302, 191] on button "Refresh Search" at bounding box center [285, 188] width 33 height 7
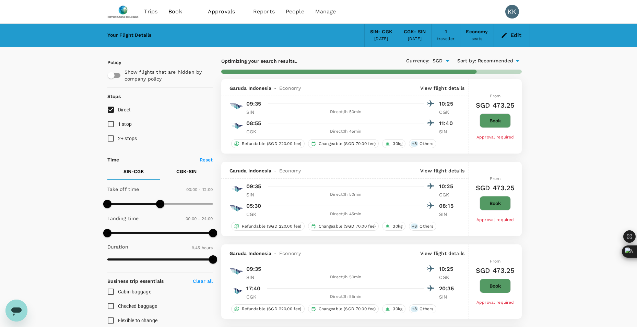
type input "585"
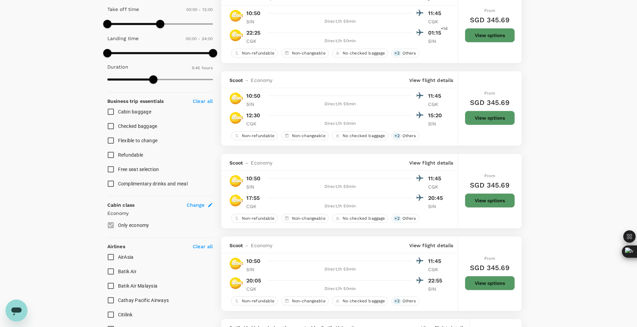
scroll to position [206, 0]
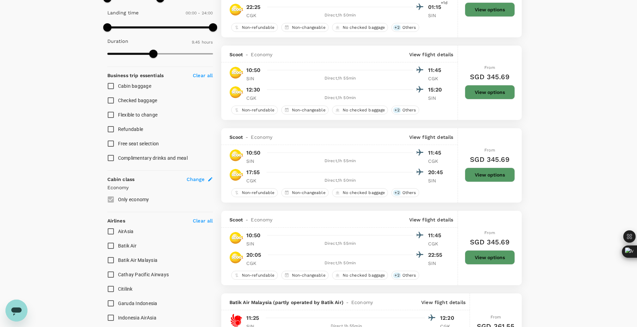
click at [487, 92] on button "View options" at bounding box center [490, 92] width 50 height 14
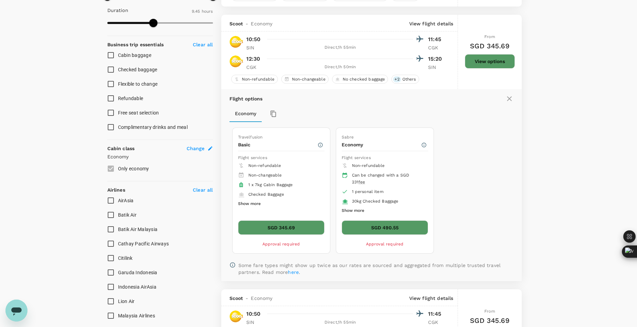
scroll to position [251, 0]
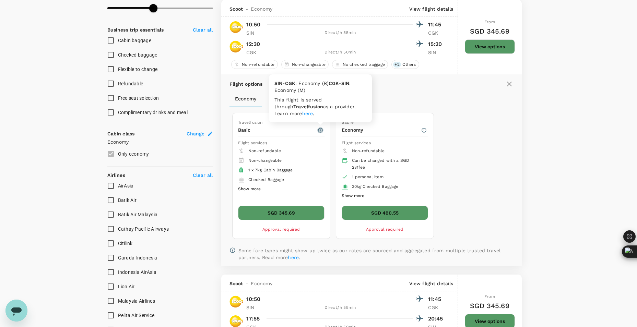
click at [319, 133] on icon "button" at bounding box center [320, 130] width 5 height 5
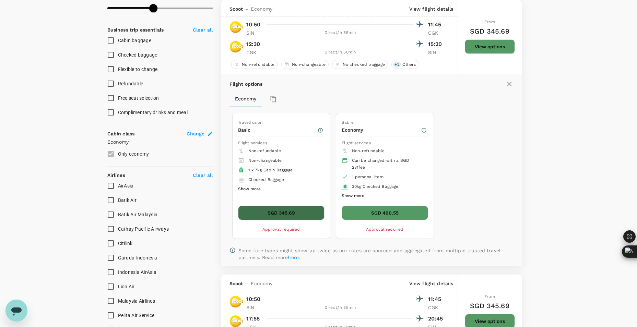
click at [300, 217] on button "SGD 345.69" at bounding box center [281, 213] width 86 height 14
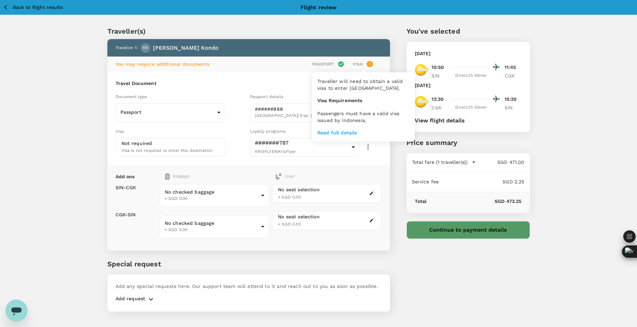
click at [370, 65] on icon at bounding box center [370, 64] width 6 height 6
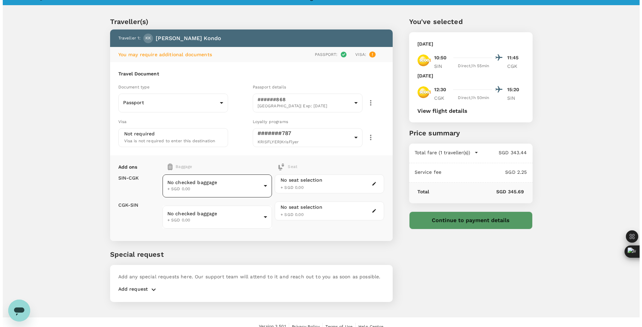
scroll to position [19, 0]
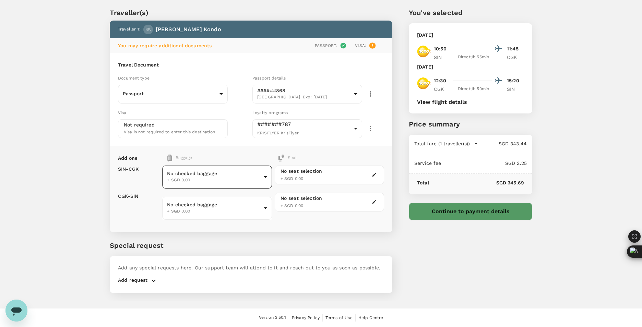
click at [265, 176] on body "Back to flight results Flight review Traveller(s) Traveller 1 : KK Kazuki Kondo…" at bounding box center [321, 154] width 642 height 346
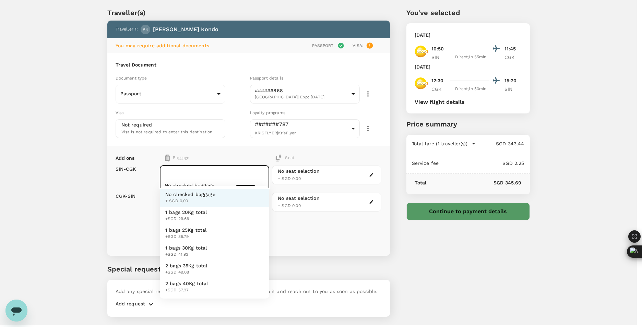
click at [265, 176] on div at bounding box center [321, 163] width 642 height 327
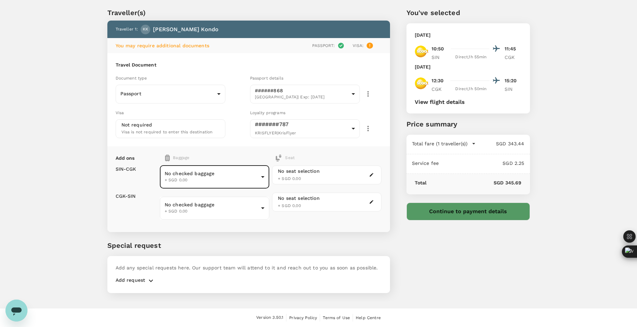
click at [264, 153] on div "Add ons Baggage Seat SIN - CGK CGK - SIN No checked baggage + SGD 0.00 ​ No che…" at bounding box center [248, 189] width 283 height 86
click at [340, 175] on div "No seat selection + SGD 0.00" at bounding box center [326, 175] width 109 height 19
click at [371, 177] on icon "button" at bounding box center [371, 174] width 5 height 5
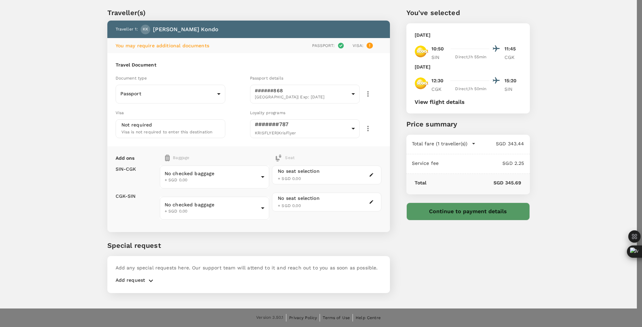
scroll to position [0, 0]
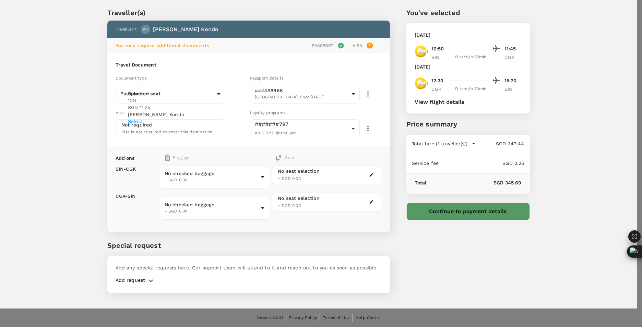
scroll to position [69, 0]
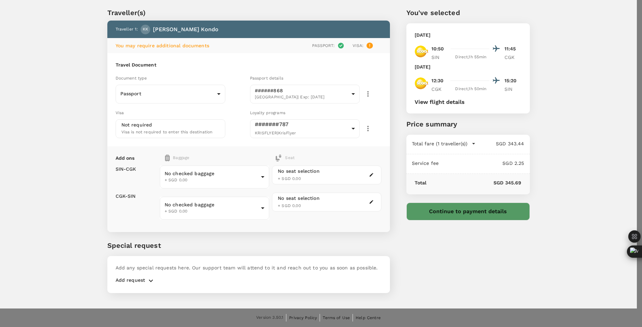
scroll to position [208, 0]
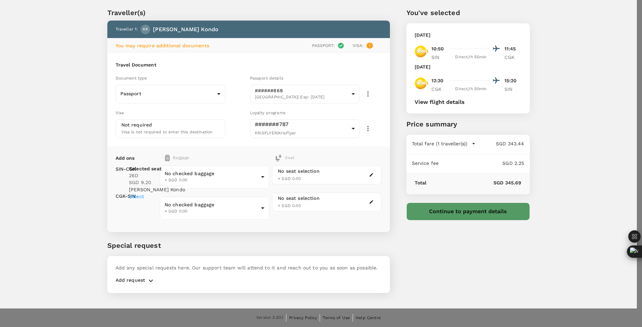
scroll to position [311, 0]
click at [185, 183] on p "Select" at bounding box center [157, 179] width 56 height 7
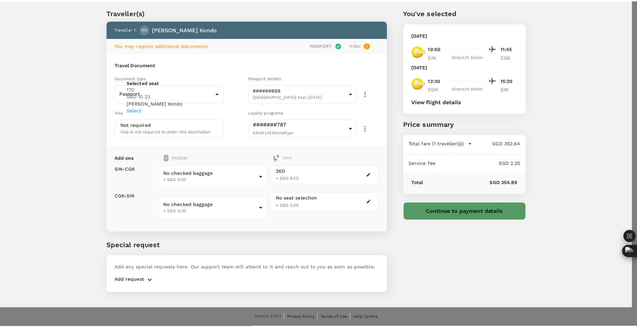
scroll to position [208, 0]
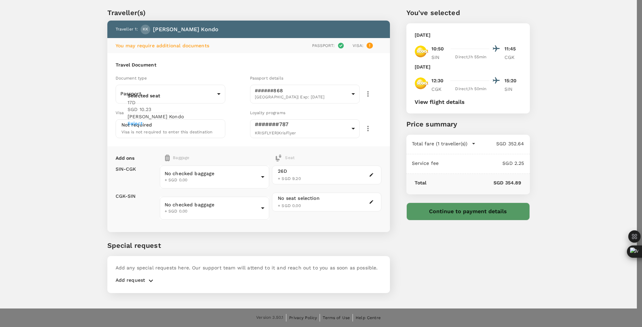
click at [184, 127] on p "Select" at bounding box center [156, 123] width 56 height 7
click at [184, 145] on p "Reselect" at bounding box center [156, 141] width 56 height 7
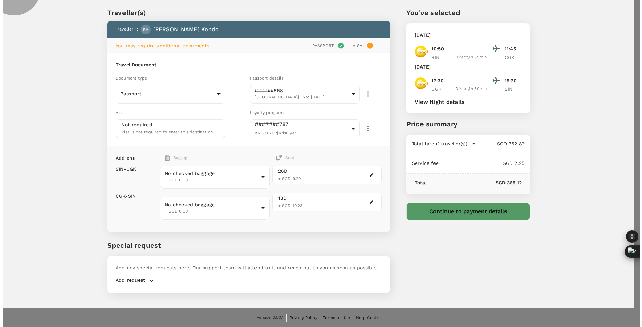
scroll to position [0, 0]
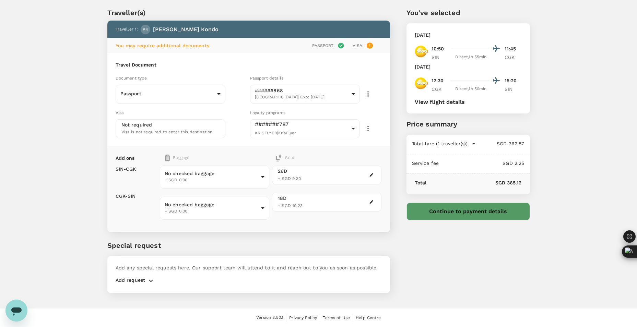
click at [420, 266] on div "You've selected Monday, 08 Sep 2025 10:50 11:45 SIN Direct , 1h 55min CGK Frida…" at bounding box center [460, 146] width 140 height 310
click at [370, 129] on icon "button" at bounding box center [368, 128] width 8 height 8
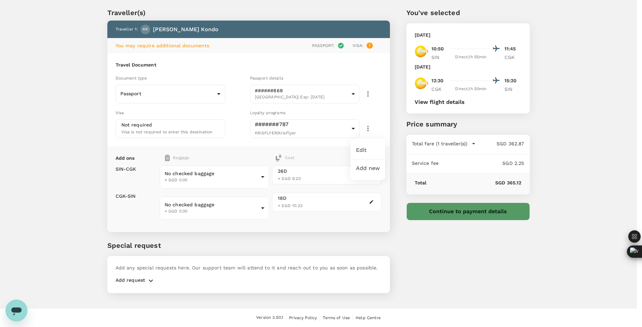
click at [452, 255] on div at bounding box center [321, 163] width 642 height 327
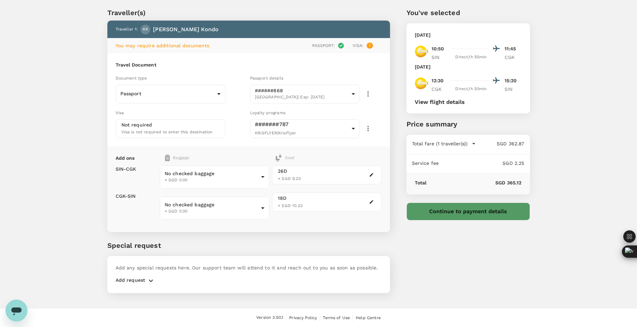
click at [456, 208] on button "Continue to payment details" at bounding box center [467, 212] width 123 height 18
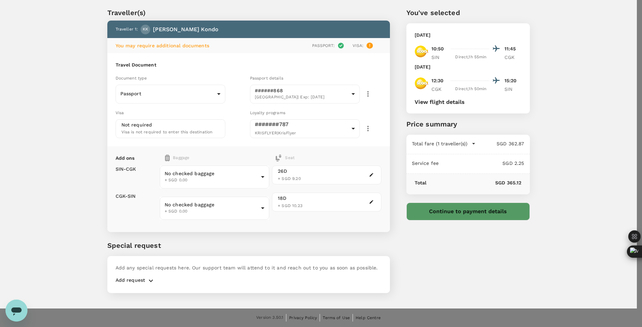
type input "9da82385-ea03-4e8d-b270-32b986f0971a"
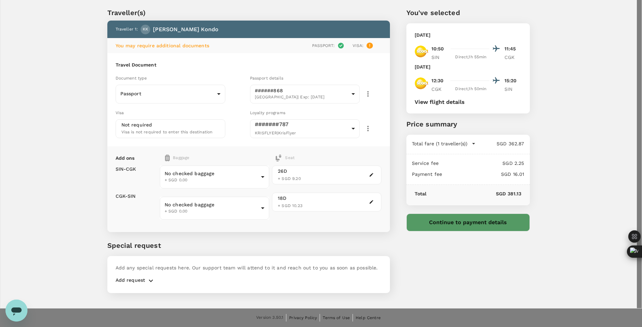
type textarea "Supporting STNI"
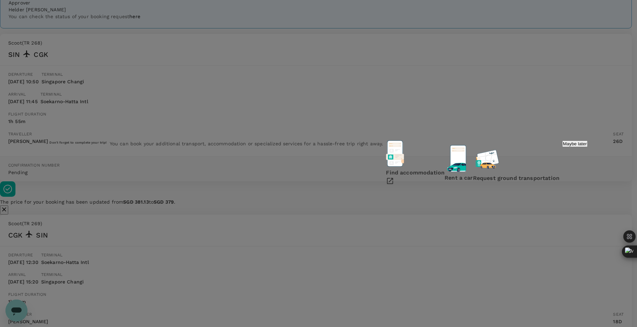
scroll to position [69, 0]
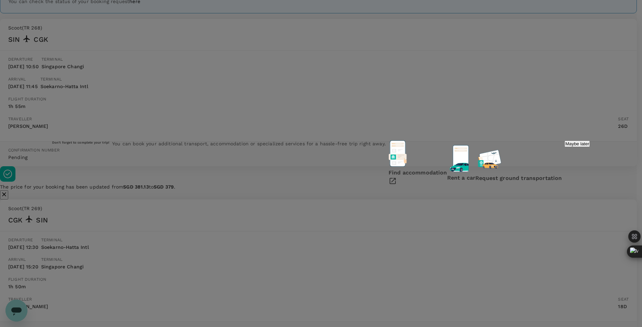
click at [565, 146] on p "Maybe later" at bounding box center [577, 143] width 24 height 5
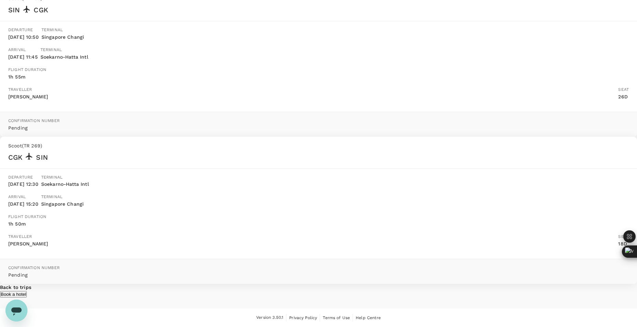
scroll to position [153, 0]
click at [27, 291] on button "Book a hotel" at bounding box center [13, 294] width 27 height 7
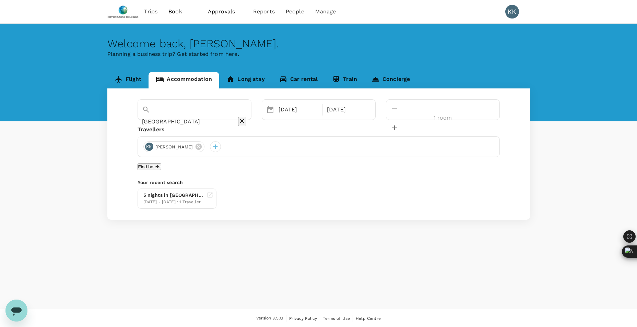
type input "Holiday Inn Cikarang Jababeka"
drag, startPoint x: 335, startPoint y: 110, endPoint x: 296, endPoint y: 88, distance: 45.0
click at [321, 110] on div "13 Oct" at bounding box center [299, 110] width 46 height 14
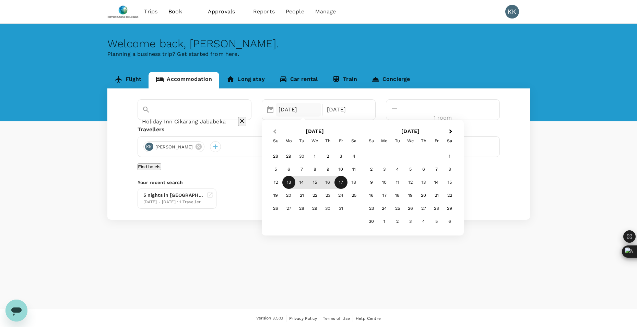
click at [279, 134] on button "Previous Month" at bounding box center [273, 132] width 11 height 11
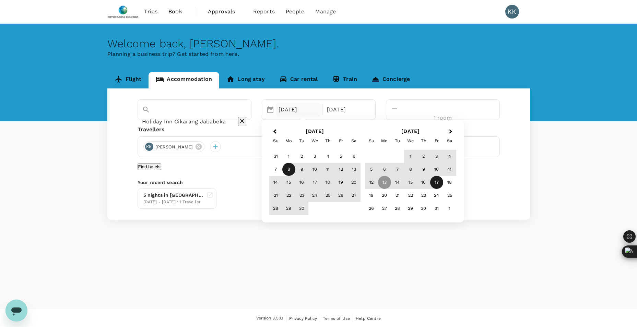
click at [295, 169] on div "8" at bounding box center [288, 169] width 13 height 13
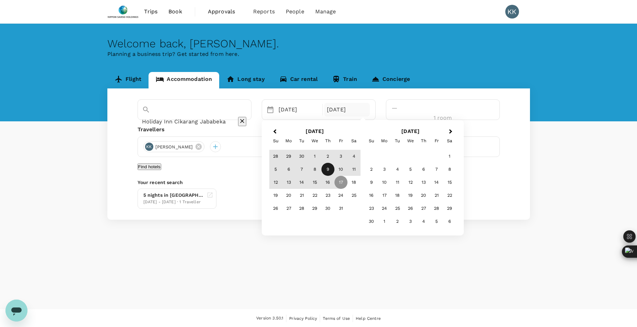
click at [334, 169] on div "9" at bounding box center [327, 169] width 13 height 13
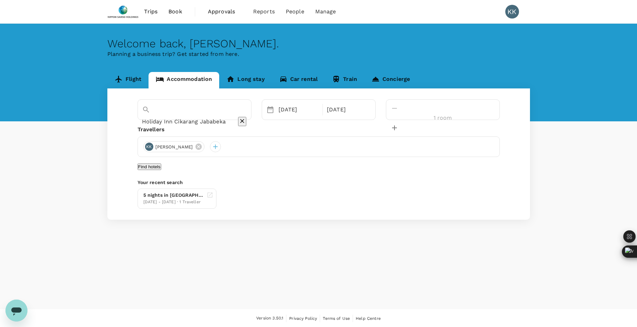
click at [398, 124] on icon "decrease" at bounding box center [394, 128] width 8 height 8
click at [446, 112] on div "2 rooms" at bounding box center [442, 117] width 105 height 11
click at [398, 111] on icon "decrease" at bounding box center [394, 108] width 8 height 8
type input "1 room"
click at [370, 106] on div "09 Oct" at bounding box center [347, 110] width 46 height 14
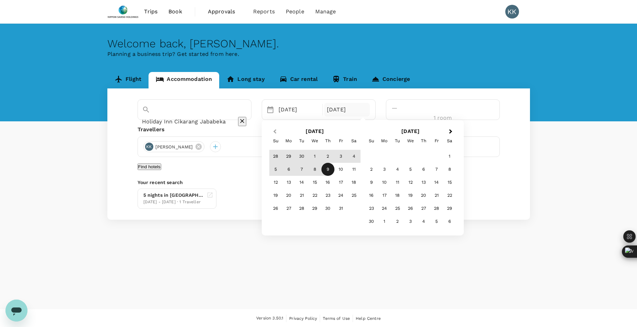
click at [279, 134] on button "Previous Month" at bounding box center [273, 132] width 11 height 11
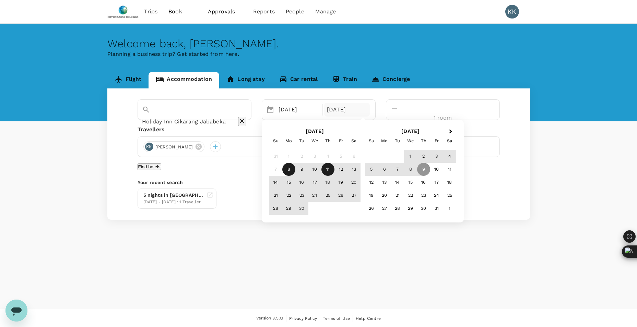
click at [334, 170] on div "11" at bounding box center [327, 169] width 13 height 13
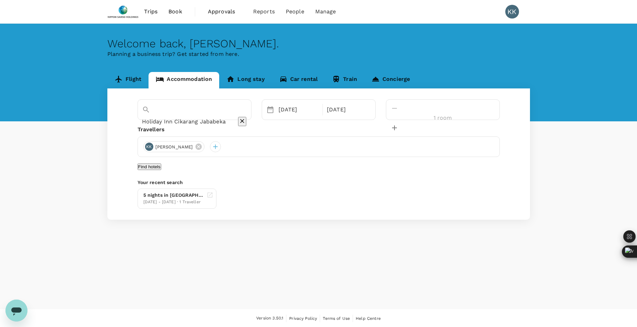
click at [161, 170] on button "Find hotels" at bounding box center [149, 167] width 24 height 7
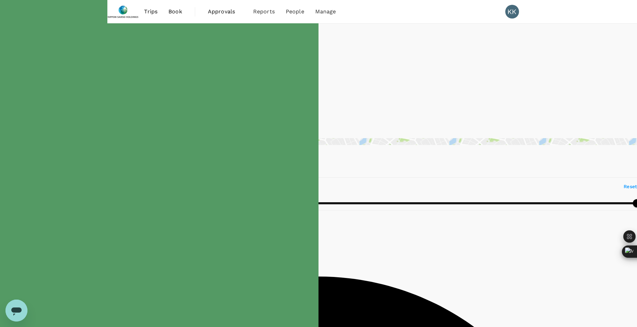
type input "94.25"
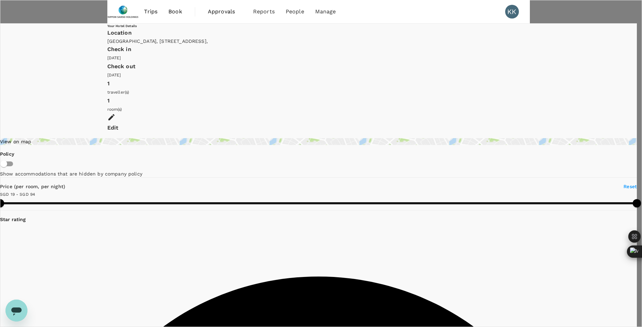
click at [357, 67] on div at bounding box center [321, 163] width 642 height 327
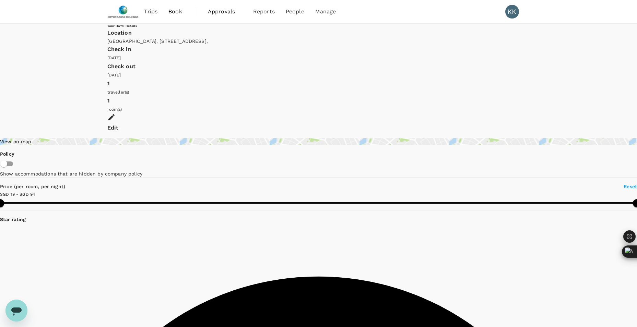
click at [174, 138] on div "View on map" at bounding box center [318, 141] width 637 height 7
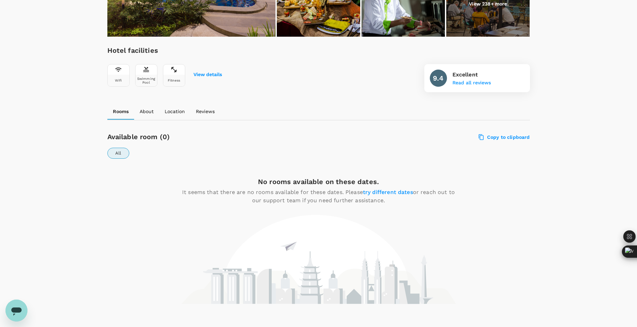
scroll to position [140, 0]
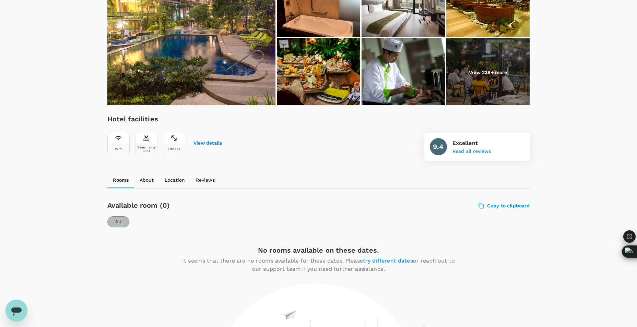
click at [122, 219] on button "All" at bounding box center [118, 221] width 22 height 11
click at [117, 222] on button "All" at bounding box center [118, 221] width 22 height 11
click at [142, 186] on button "About" at bounding box center [146, 180] width 25 height 16
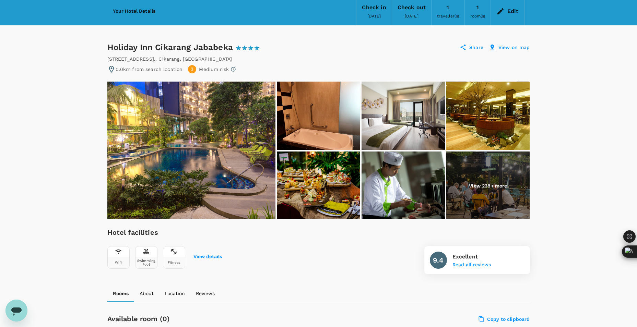
scroll to position [0, 0]
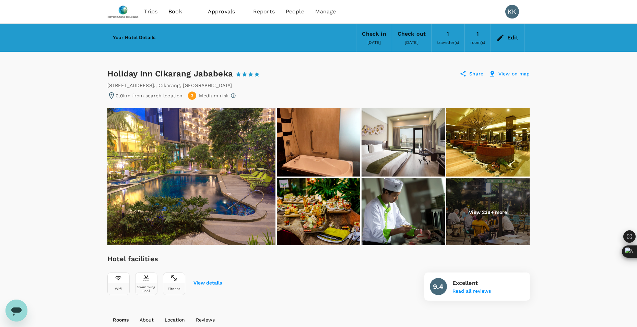
click at [150, 12] on span "Trips" at bounding box center [150, 12] width 13 height 8
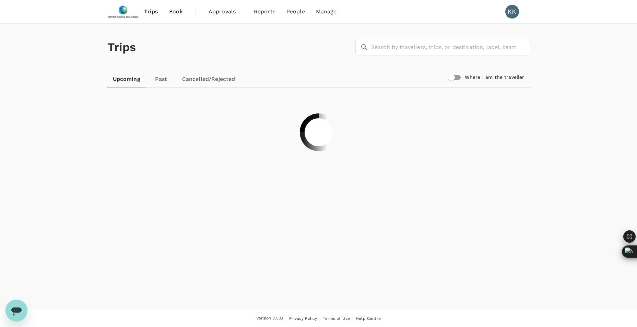
click at [132, 13] on img at bounding box center [123, 11] width 32 height 15
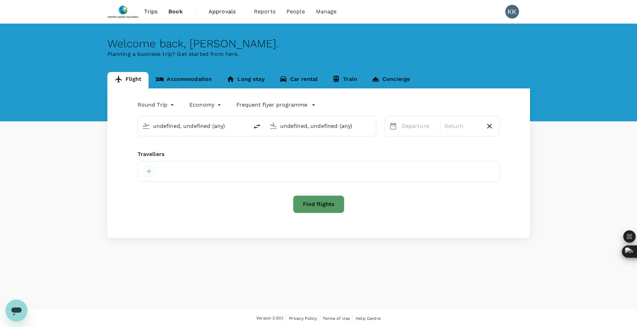
type input "Singapore Changi (SIN)"
type input "Soekarno-Hatta Intl (CGK)"
type input "Singapore Changi (SIN)"
type input "Soekarno-Hatta Intl (CGK)"
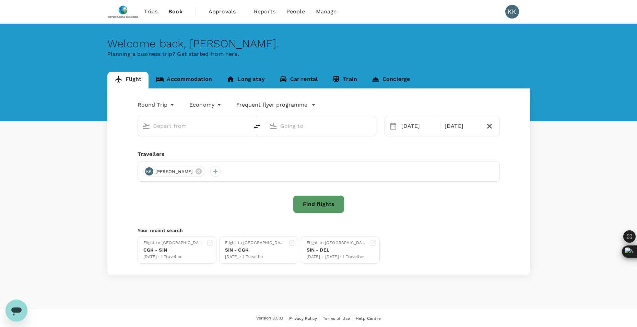
type input "Singapore Changi (SIN)"
type input "Soekarno-Hatta Intl (CGK)"
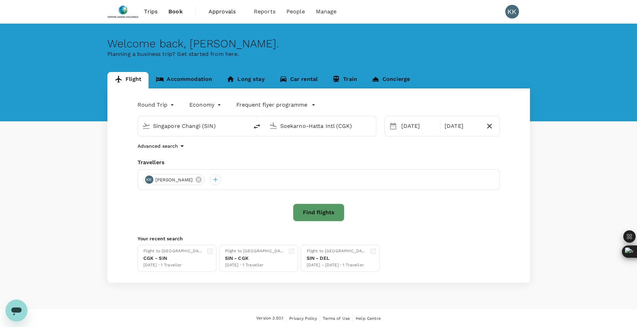
click at [193, 83] on link "Accommodation" at bounding box center [183, 80] width 71 height 16
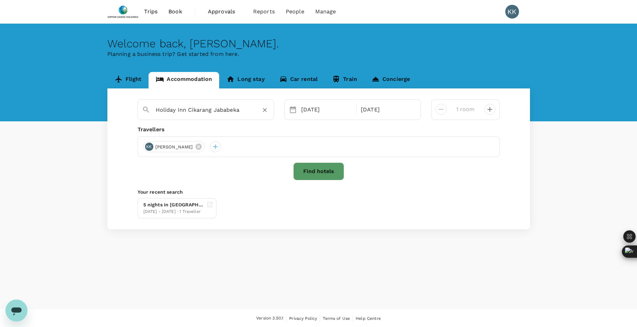
click at [264, 110] on icon "Clear" at bounding box center [264, 110] width 7 height 7
click at [210, 113] on input "text" at bounding box center [203, 110] width 95 height 11
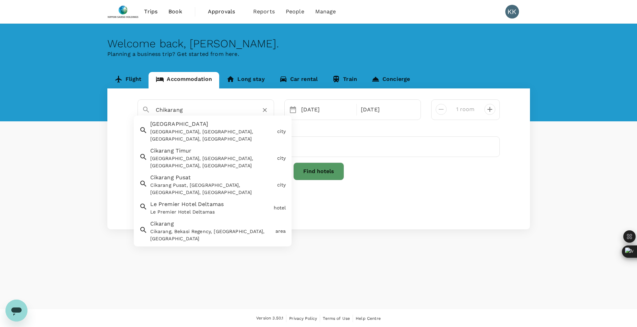
scroll to position [69, 0]
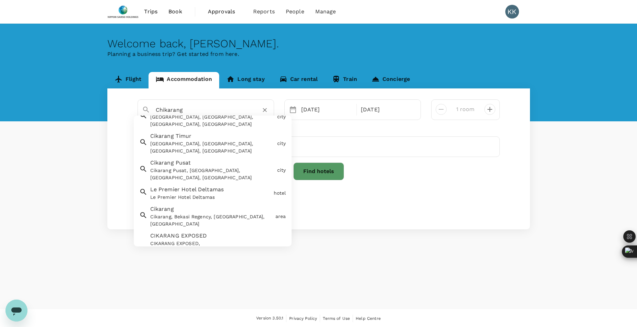
click at [177, 216] on div "Cikarang, Bekasi Regency, [GEOGRAPHIC_DATA], [GEOGRAPHIC_DATA]" at bounding box center [211, 220] width 122 height 14
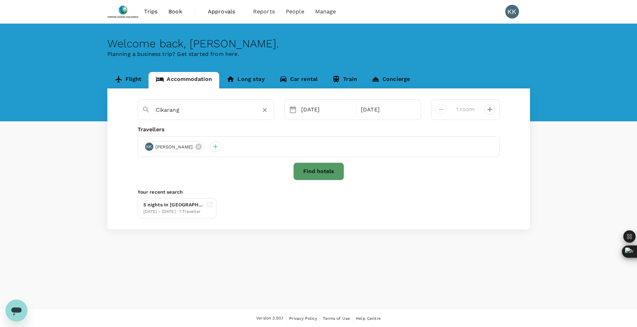
type input "Cikarang"
click at [327, 175] on button "Find hotels" at bounding box center [318, 172] width 51 height 18
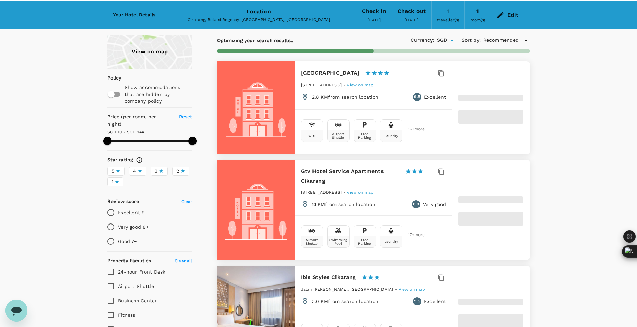
scroll to position [34, 0]
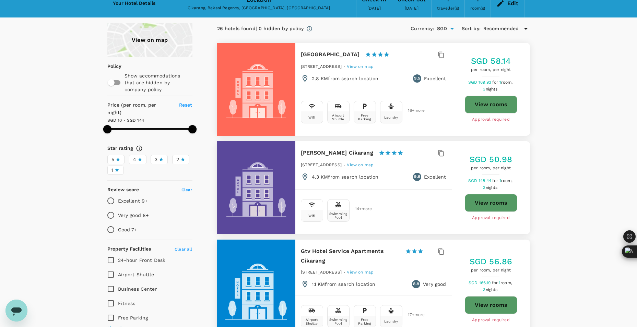
click at [130, 50] on div "View on map" at bounding box center [149, 40] width 85 height 34
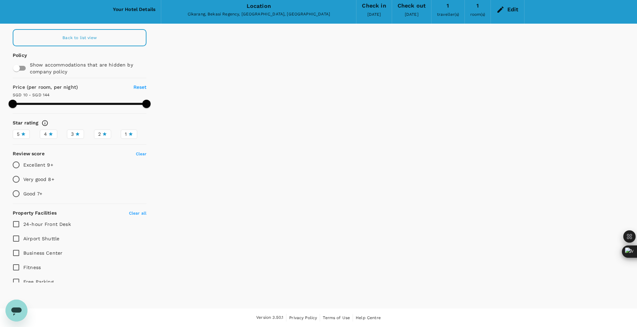
scroll to position [28, 0]
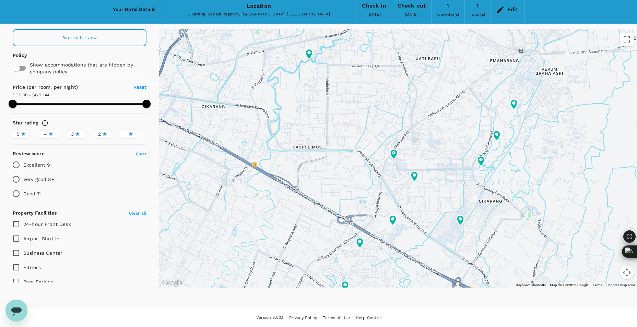
click at [24, 135] on icon at bounding box center [23, 134] width 4 height 4
click at [0, 0] on input "5" at bounding box center [0, 0] width 0 height 0
click at [49, 140] on div "Back to list view Policy Show accommodations that are hidden by company policy …" at bounding box center [79, 155] width 143 height 253
click at [50, 134] on icon at bounding box center [51, 134] width 4 height 4
click at [0, 0] on input "4" at bounding box center [0, 0] width 0 height 0
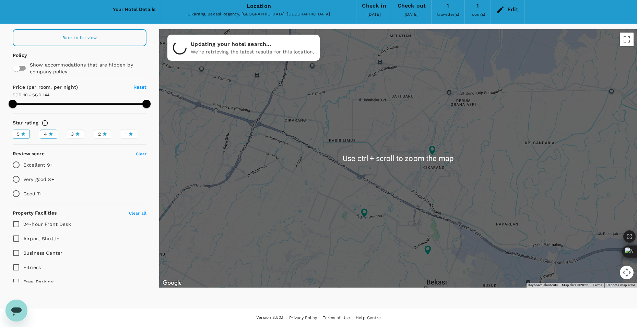
type input "143.97"
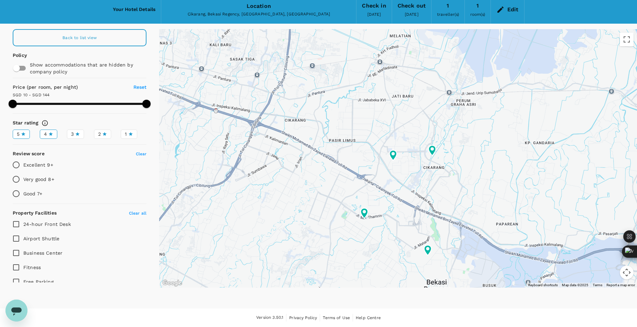
click at [44, 168] on label "Excellent 9+" at bounding box center [31, 165] width 44 height 14
click at [23, 168] on input "Excellent 9+" at bounding box center [16, 165] width 14 height 14
radio input "true"
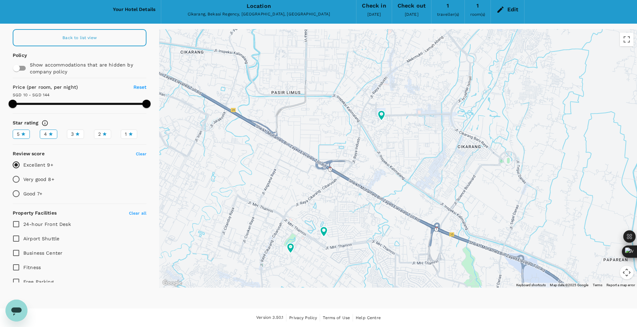
type input "143.97"
